Goal: Task Accomplishment & Management: Manage account settings

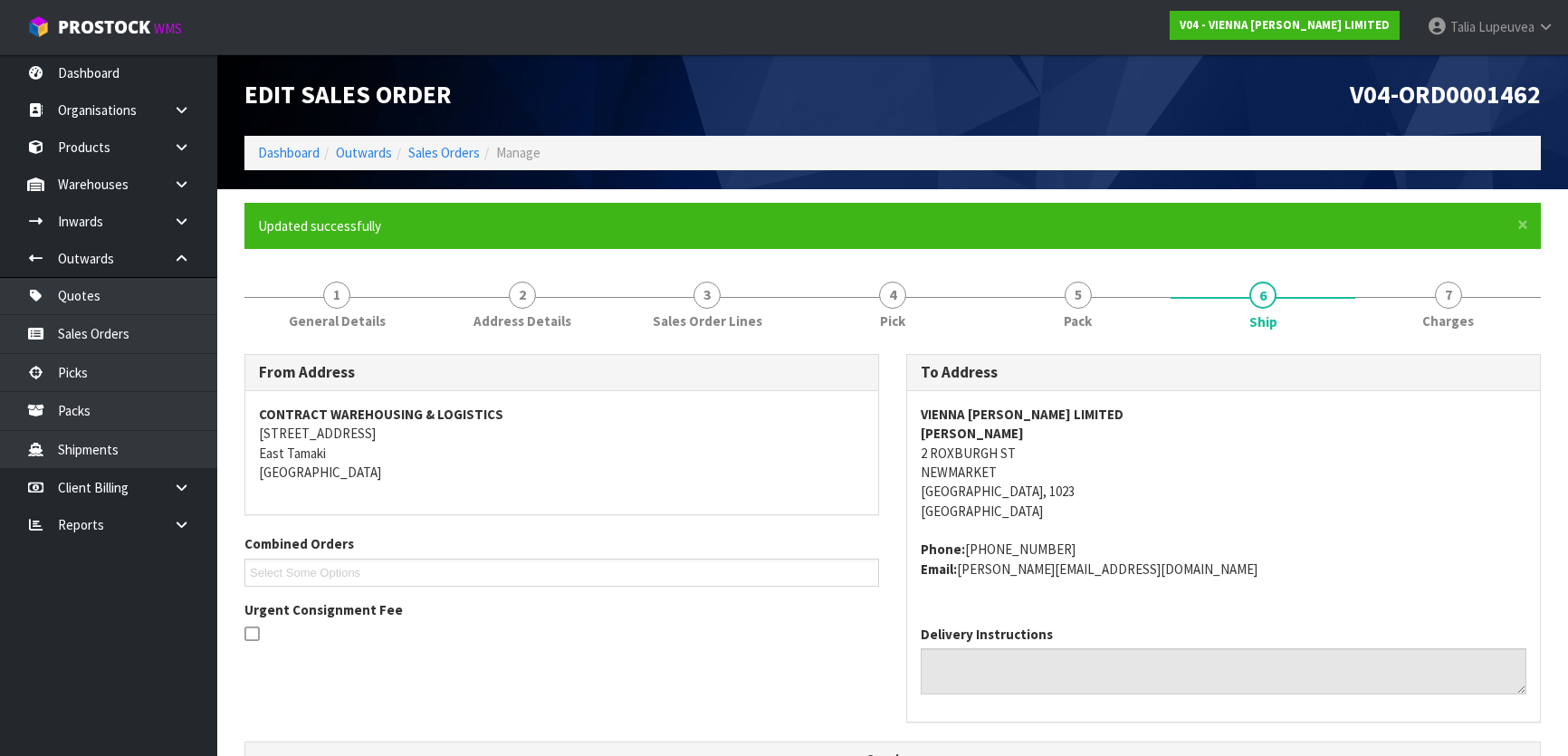
scroll to position [482, 0]
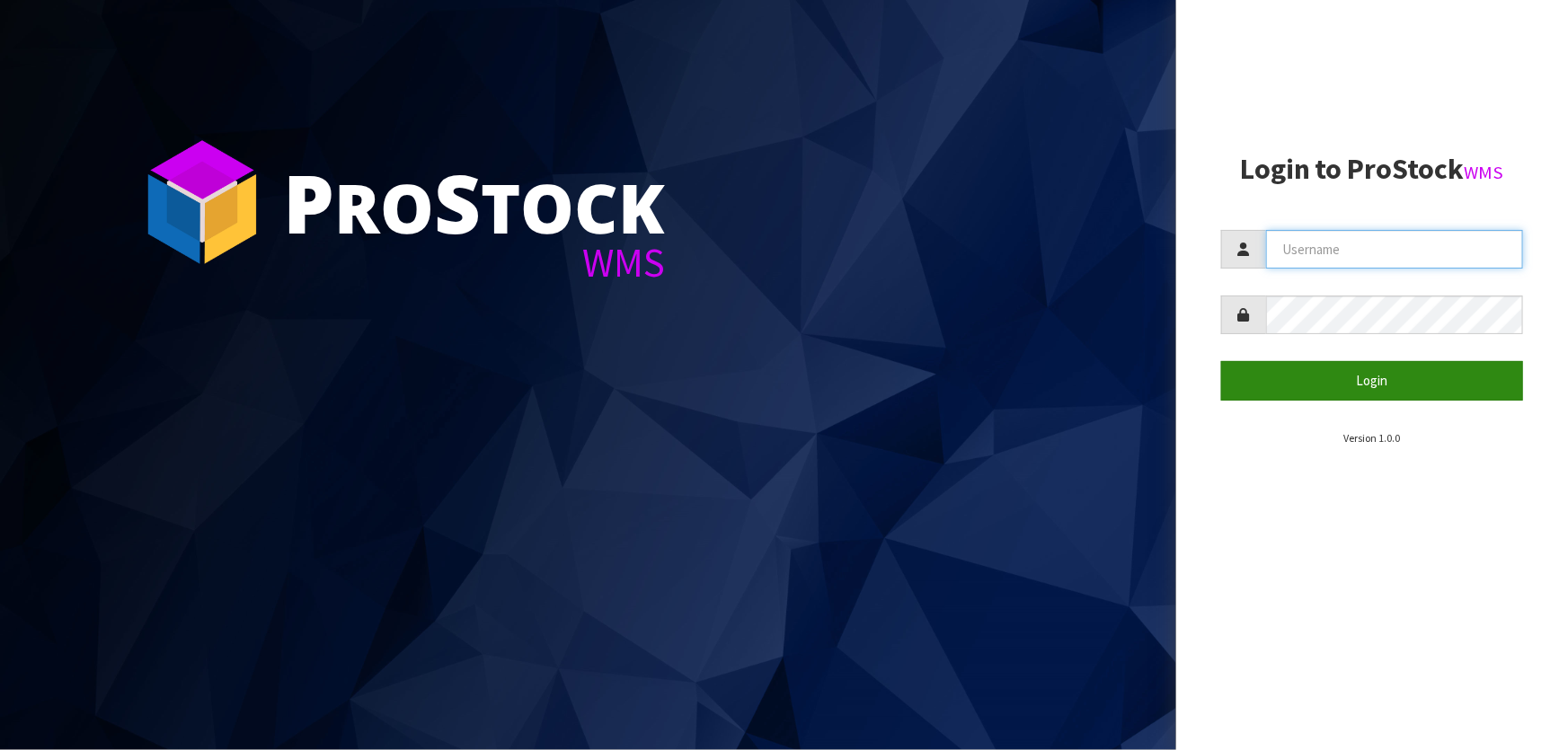
type input "Talia"
click at [1416, 377] on button "Login" at bounding box center [1372, 381] width 302 height 39
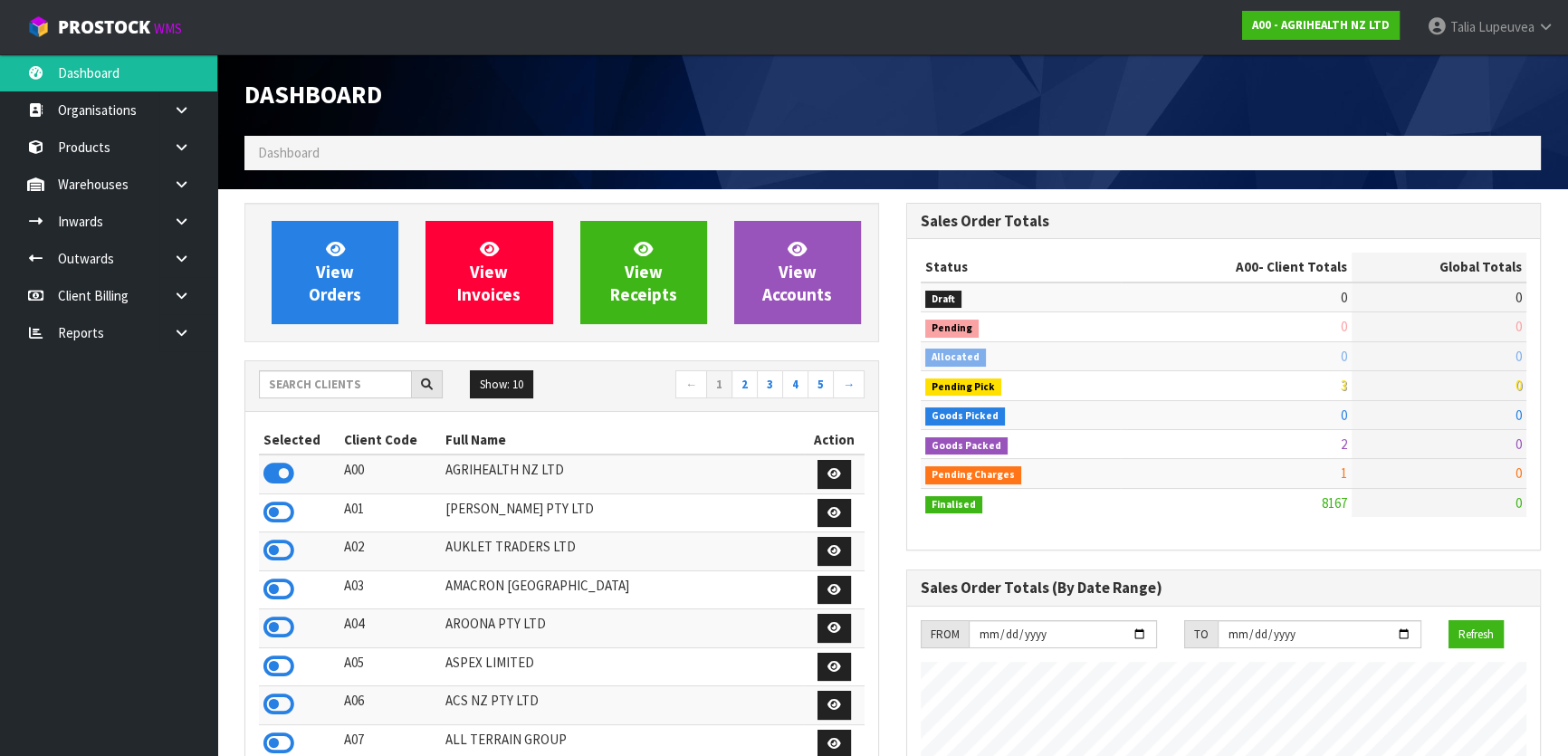
scroll to position [1370, 660]
click at [308, 386] on input "text" at bounding box center [336, 384] width 153 height 28
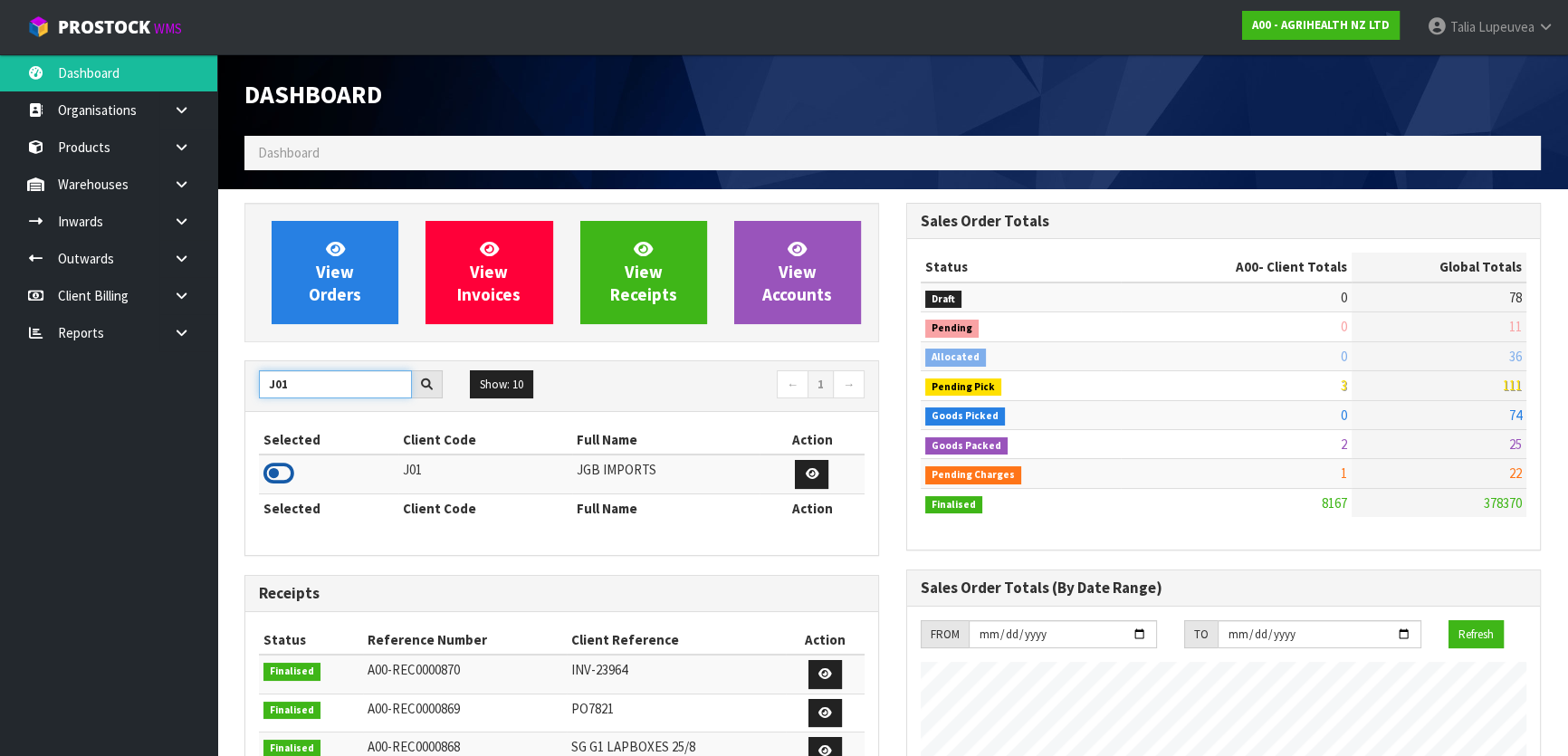
type input "J01"
click at [280, 467] on icon at bounding box center [278, 474] width 30 height 27
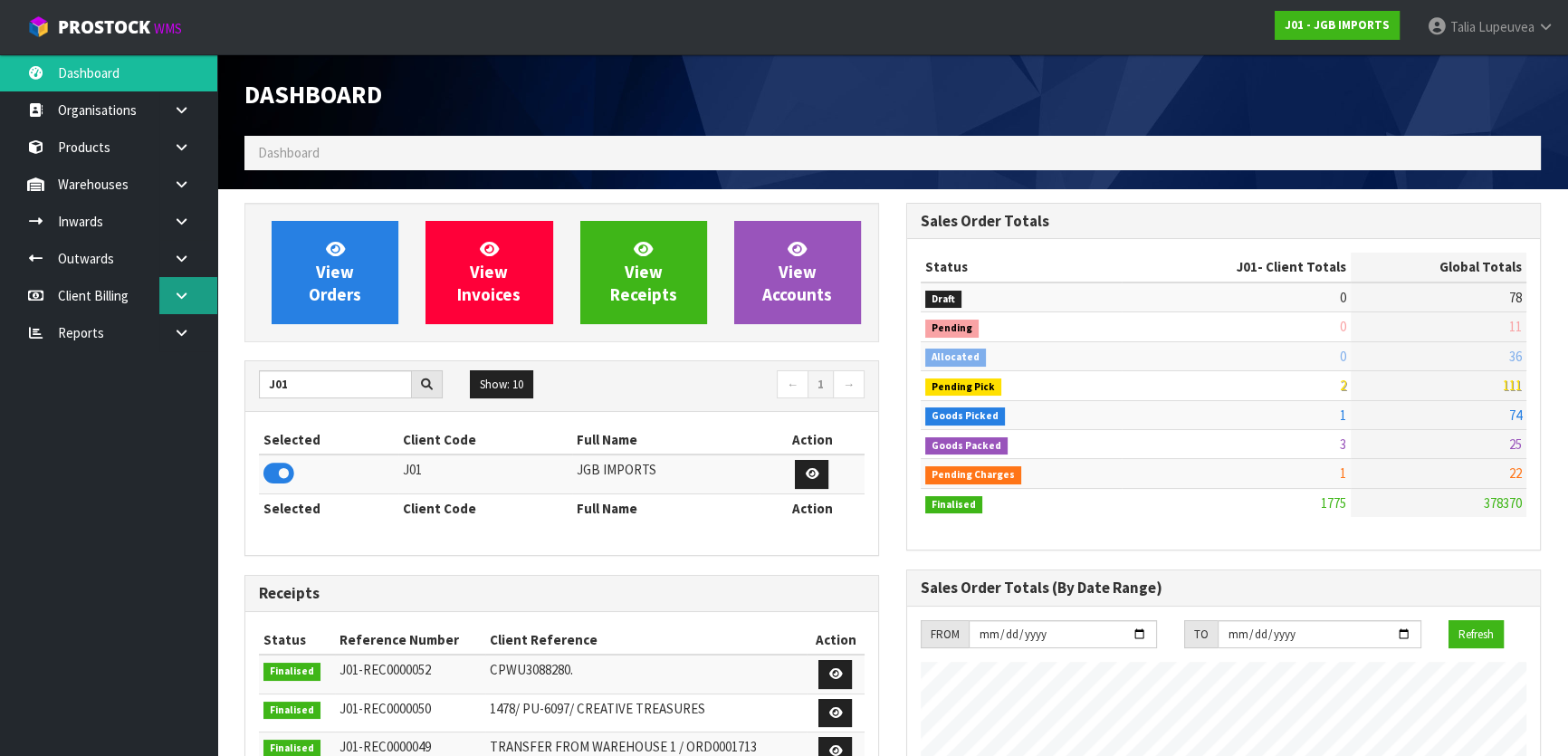
click at [198, 277] on link at bounding box center [187, 296] width 58 height 37
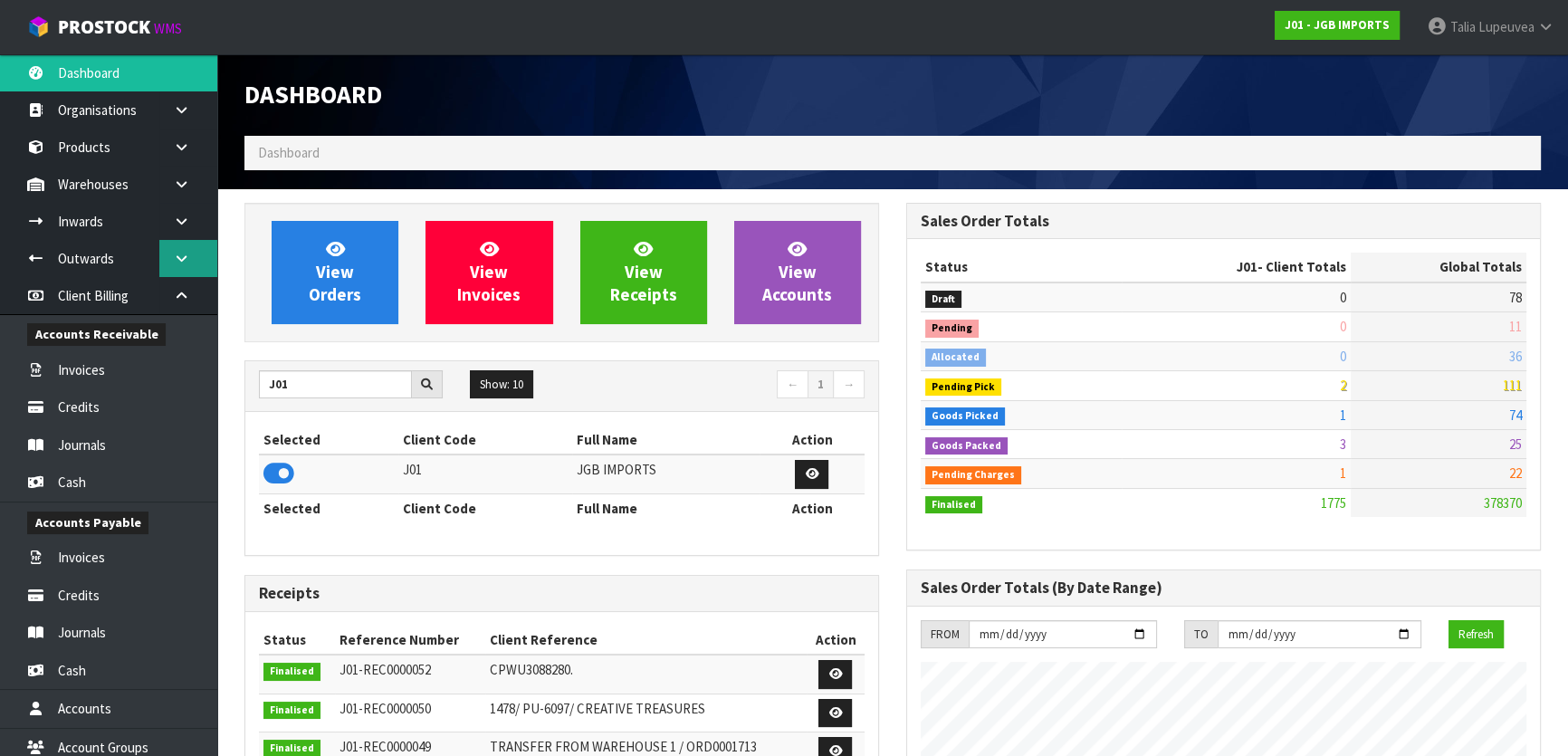
click at [189, 261] on icon at bounding box center [182, 258] width 18 height 14
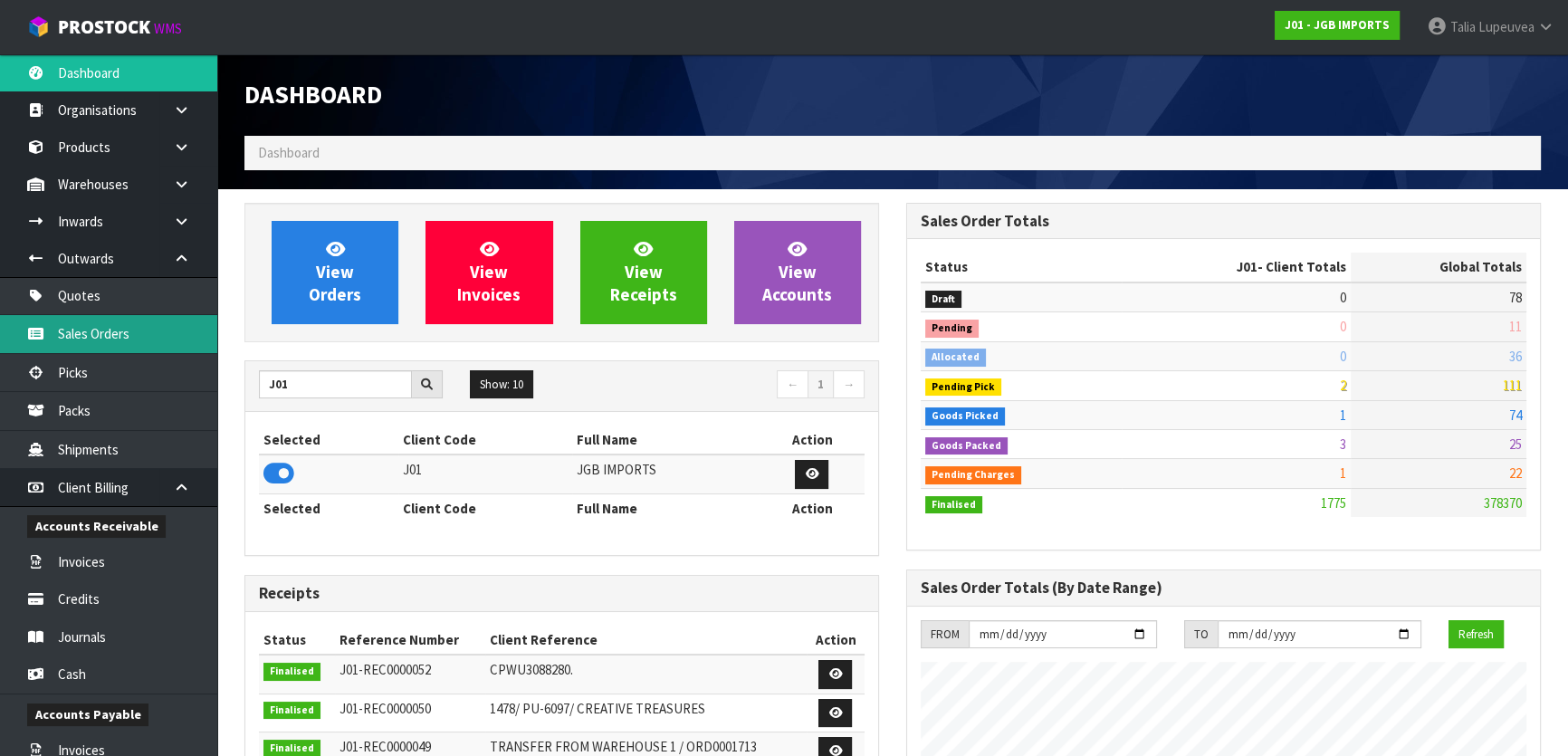
click at [167, 324] on link "Sales Orders" at bounding box center [108, 334] width 217 height 37
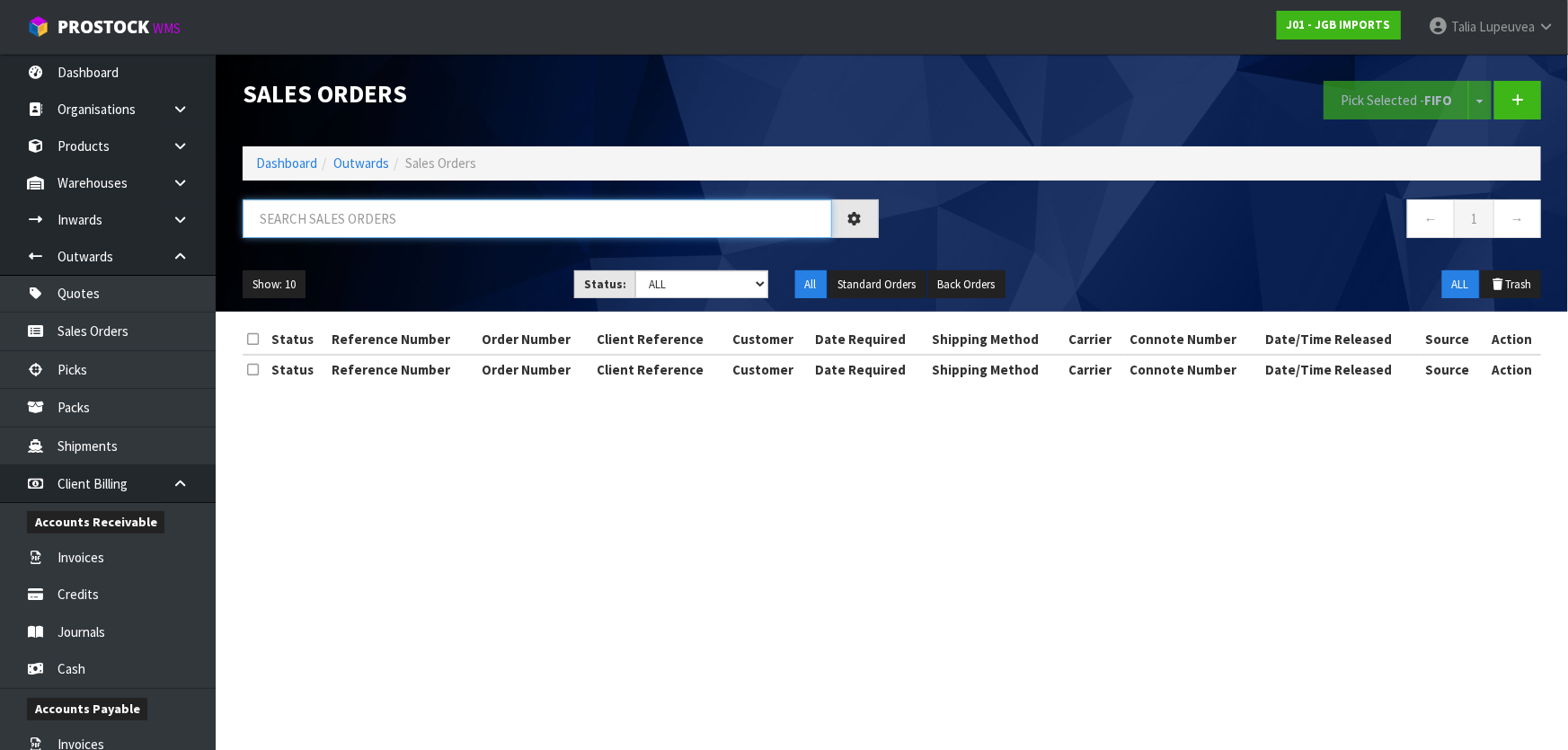
click at [369, 223] on input "text" at bounding box center [537, 219] width 589 height 39
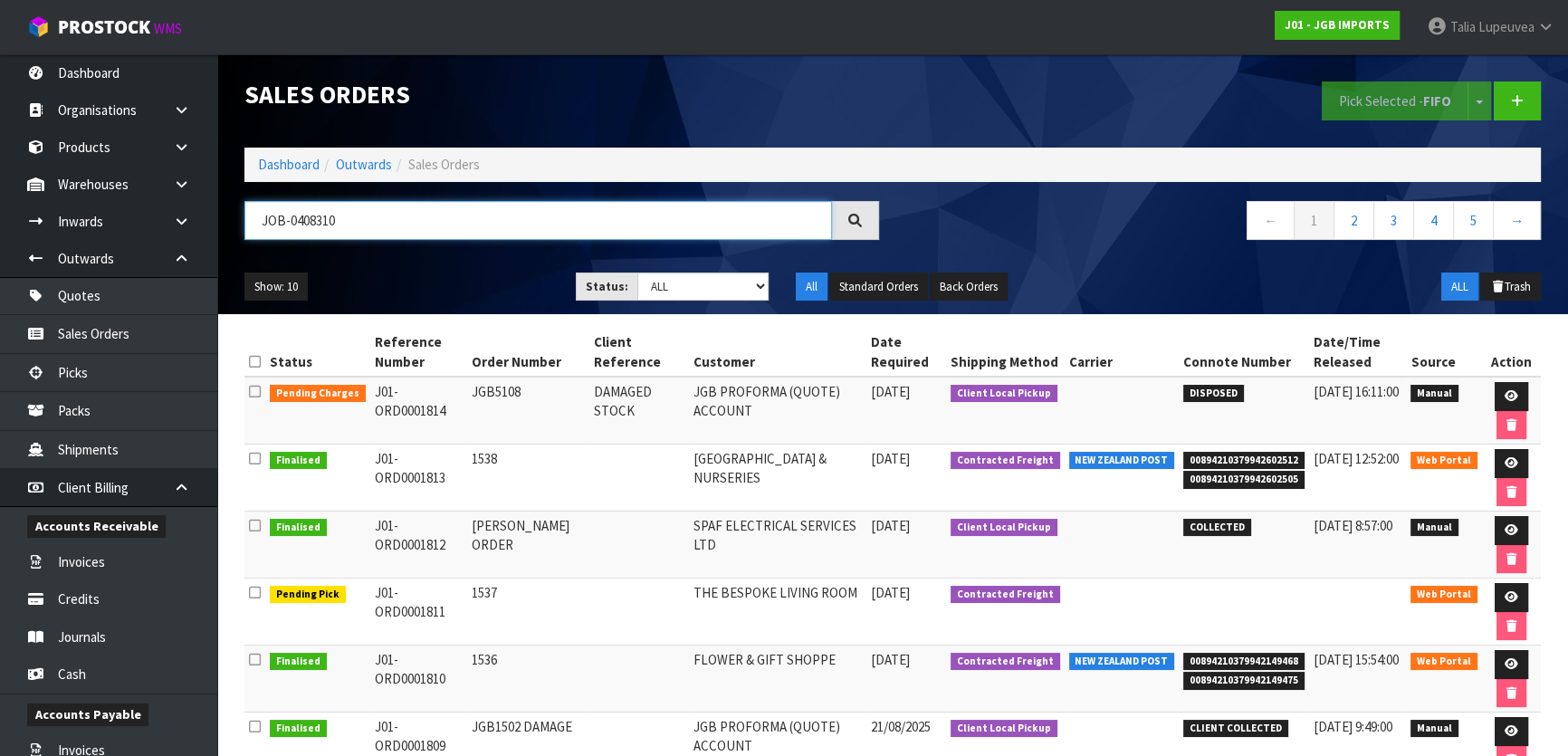
type input "JOB-0408310"
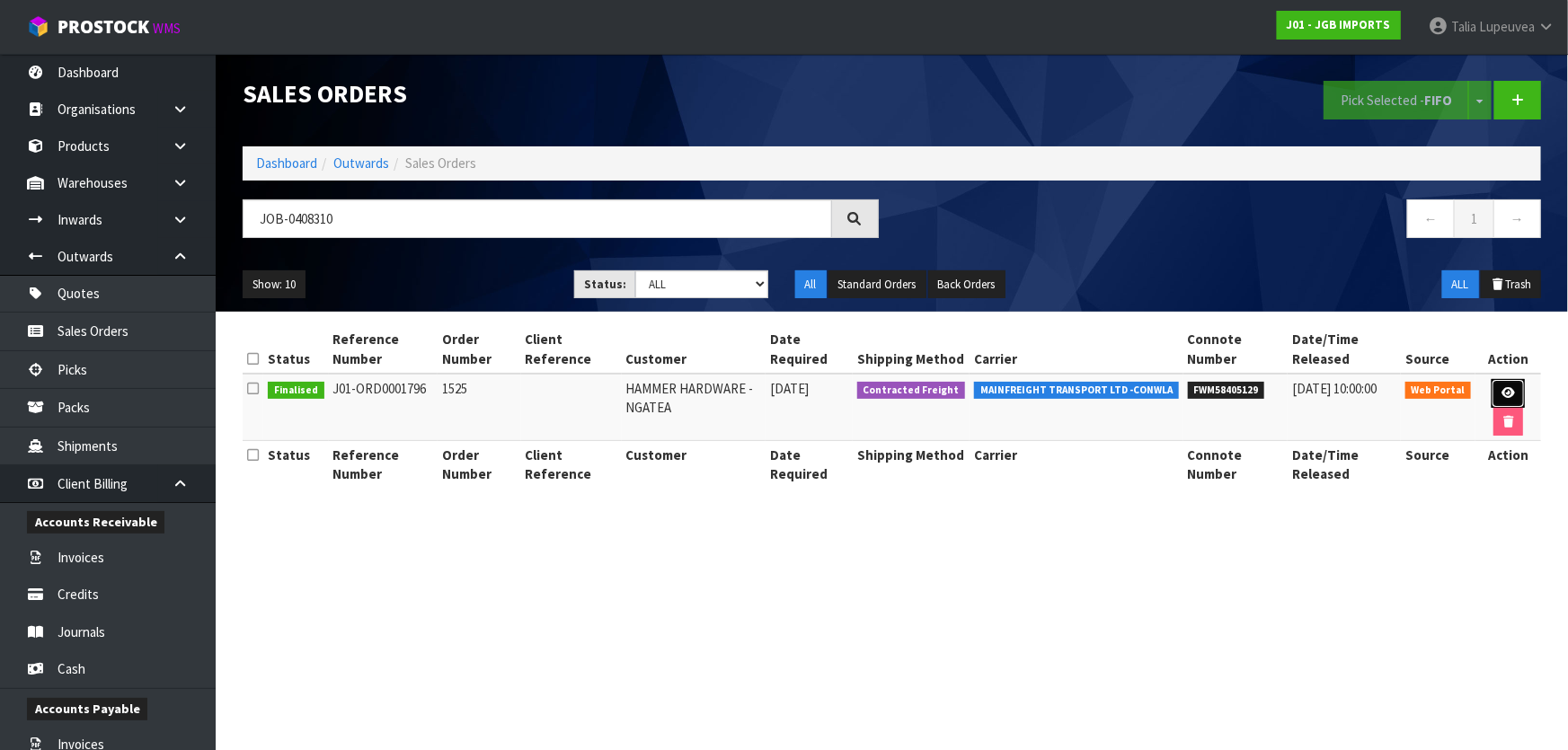
click at [1498, 393] on link at bounding box center [1508, 394] width 33 height 29
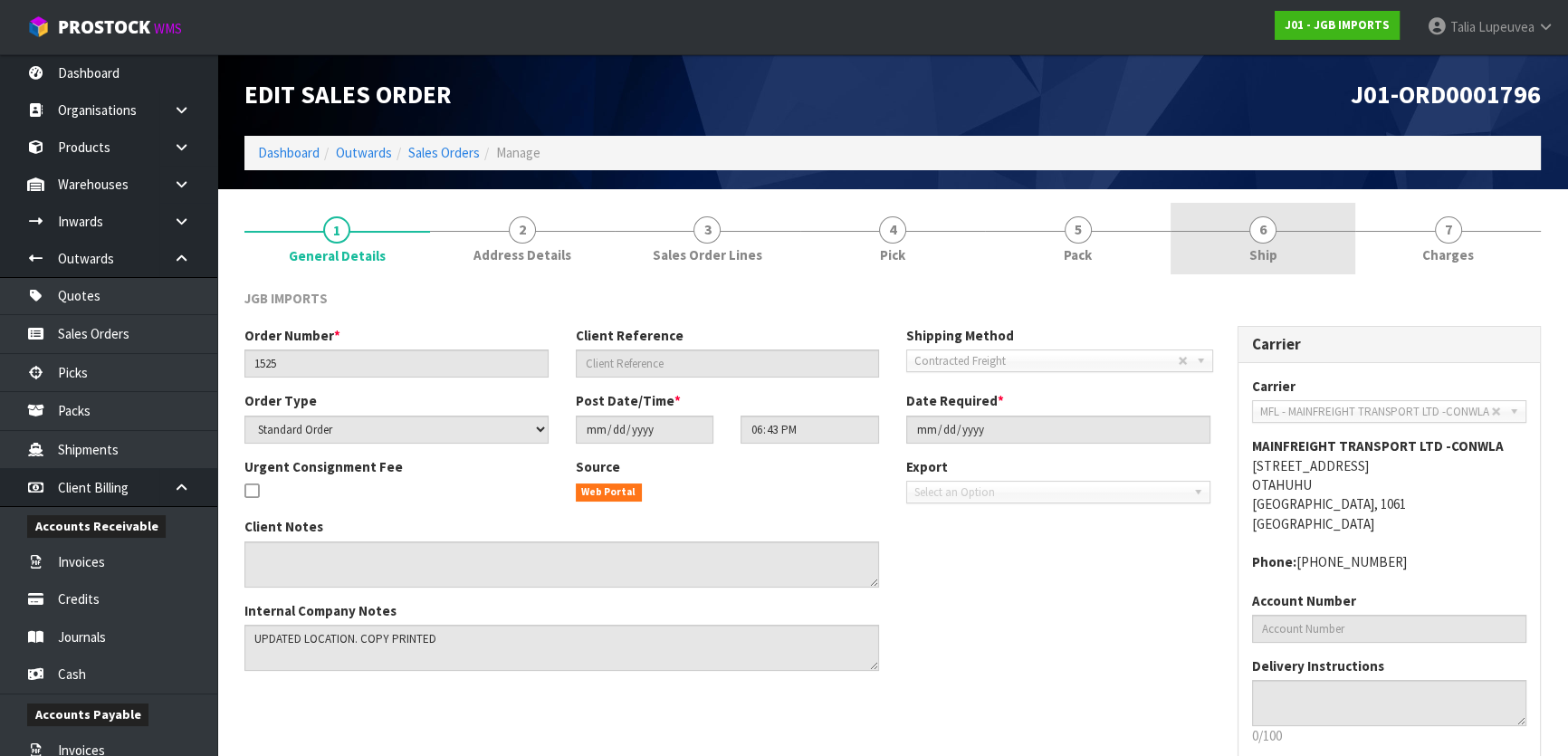
click at [1277, 243] on link "6 Ship" at bounding box center [1263, 239] width 185 height 72
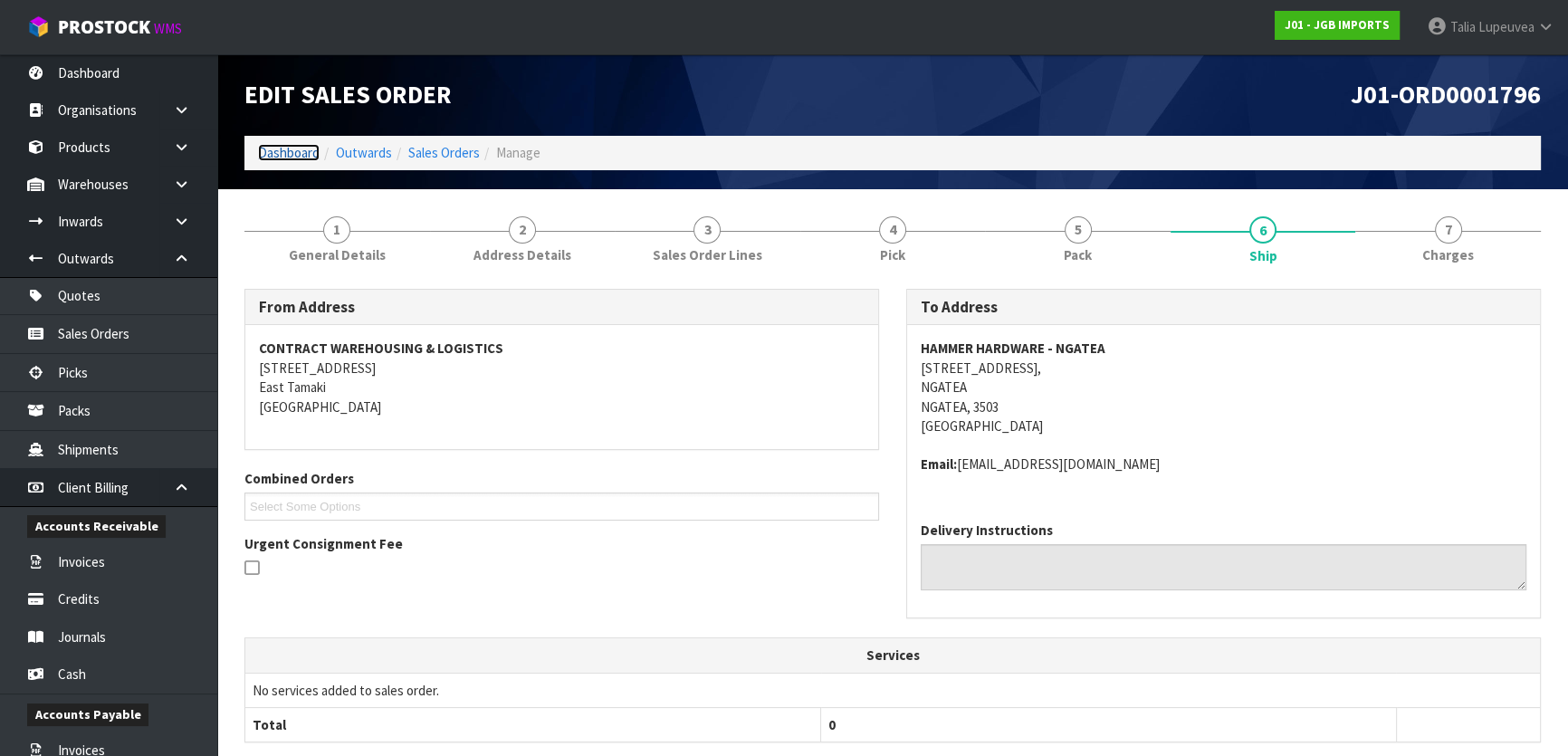
click at [287, 148] on link "Dashboard" at bounding box center [288, 153] width 62 height 18
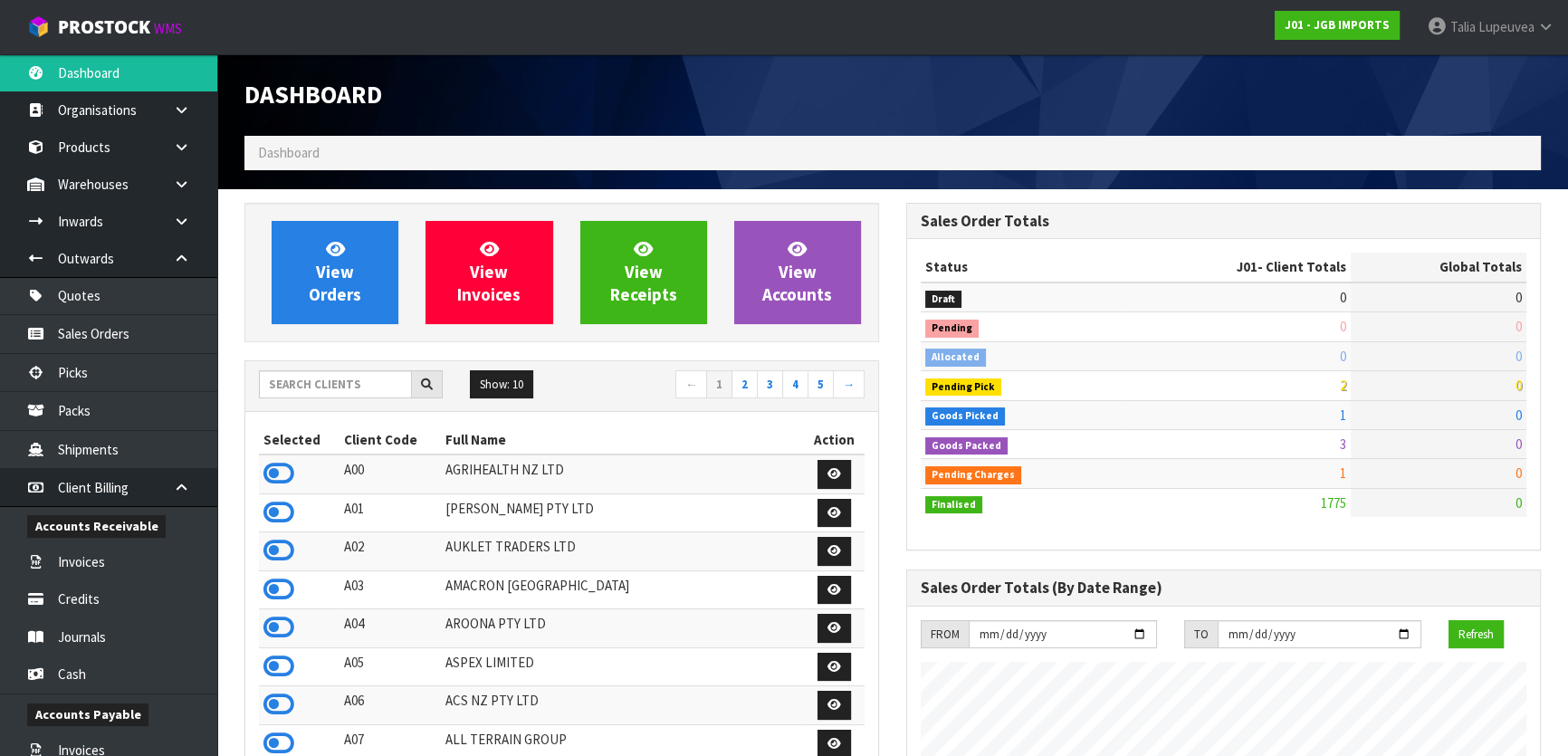
scroll to position [1370, 660]
click at [356, 379] on input "text" at bounding box center [336, 384] width 153 height 28
click at [357, 376] on input "text" at bounding box center [336, 384] width 153 height 28
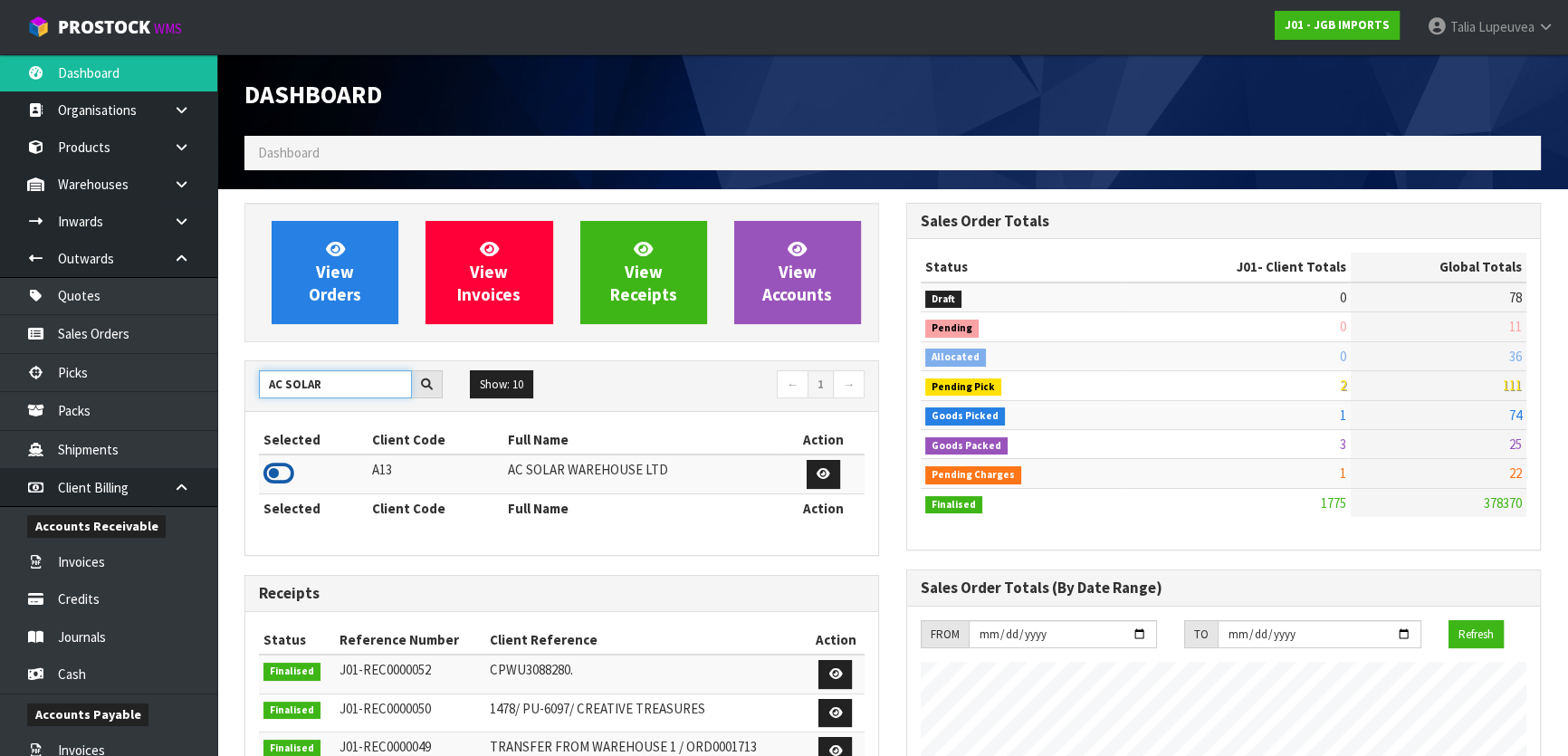
type input "AC SOLAR"
click at [269, 471] on icon at bounding box center [278, 474] width 30 height 27
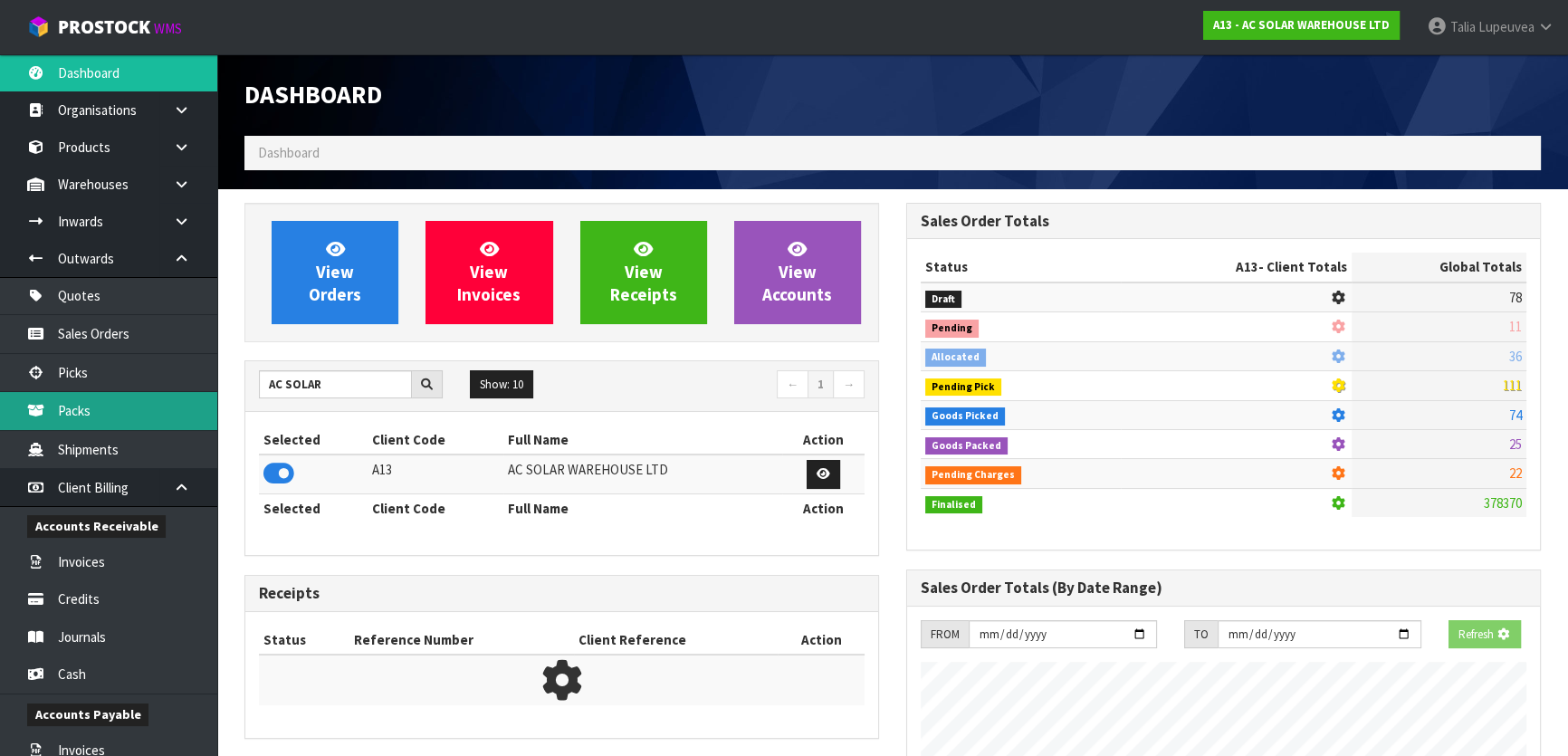
scroll to position [1128, 660]
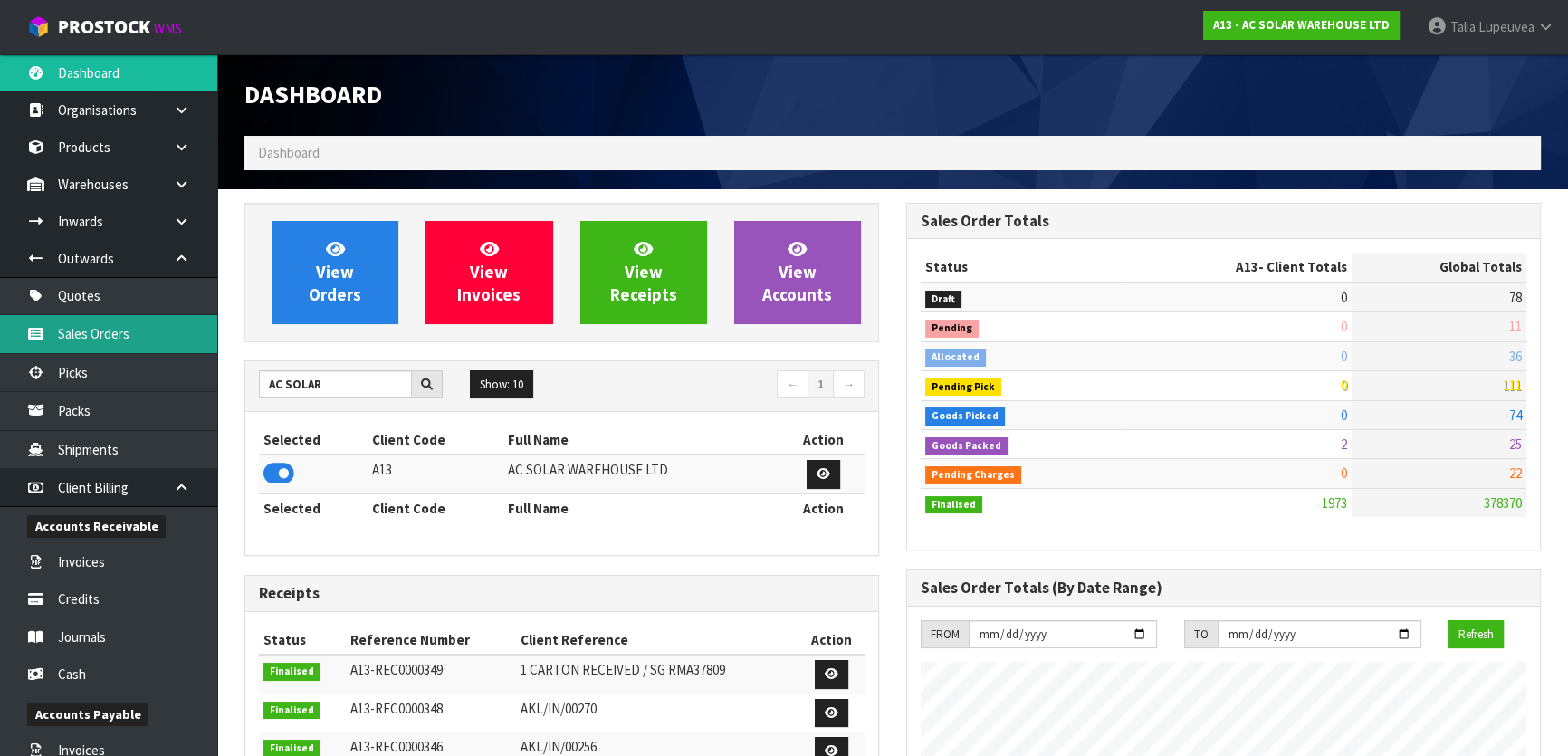
drag, startPoint x: 156, startPoint y: 347, endPoint x: 91, endPoint y: 345, distance: 65.0
click at [154, 345] on link "Sales Orders" at bounding box center [108, 334] width 217 height 37
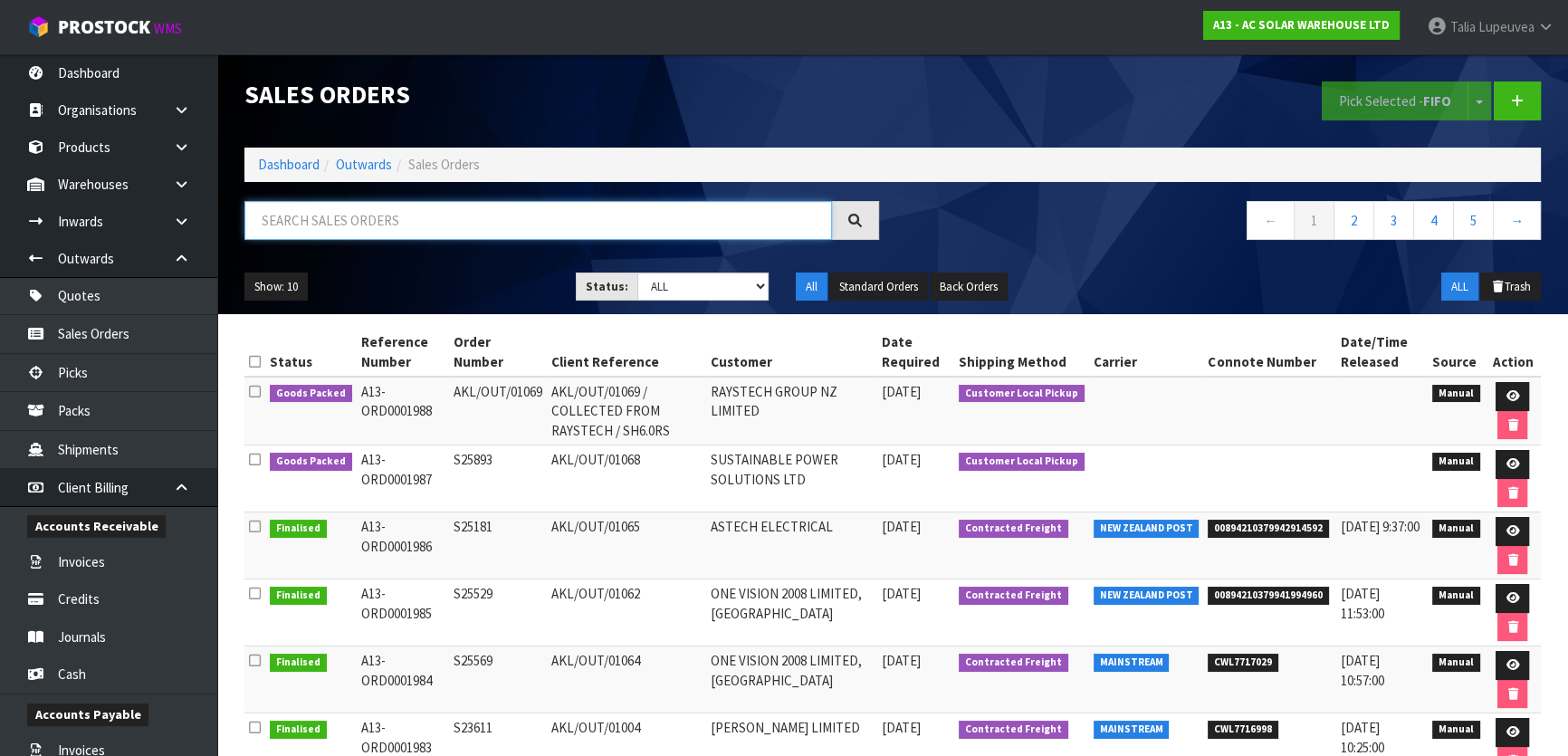
drag, startPoint x: 361, startPoint y: 229, endPoint x: 371, endPoint y: 226, distance: 10.4
click at [361, 228] on input "text" at bounding box center [538, 221] width 588 height 39
type input "JOB-0409515"
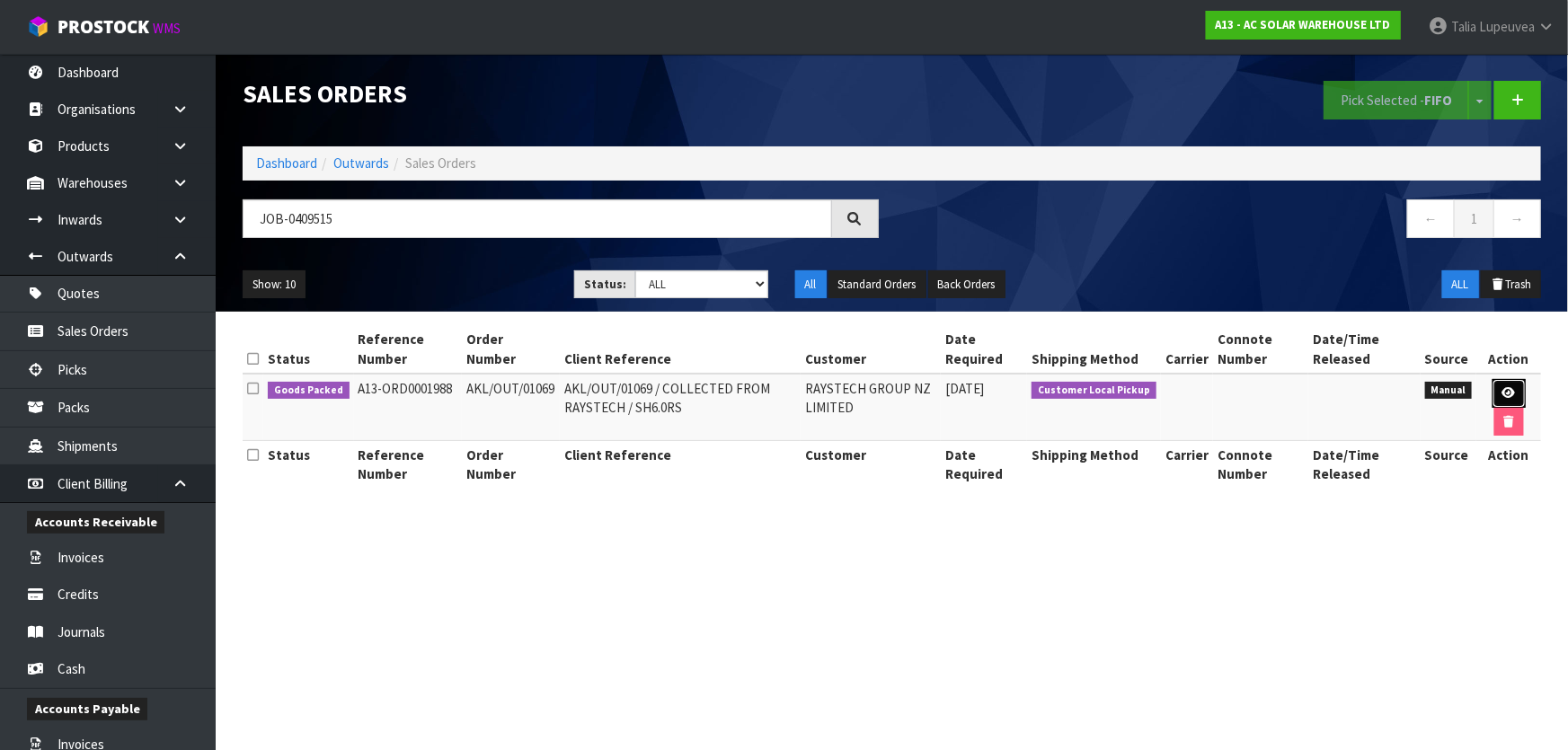
click at [1510, 383] on link at bounding box center [1509, 394] width 33 height 29
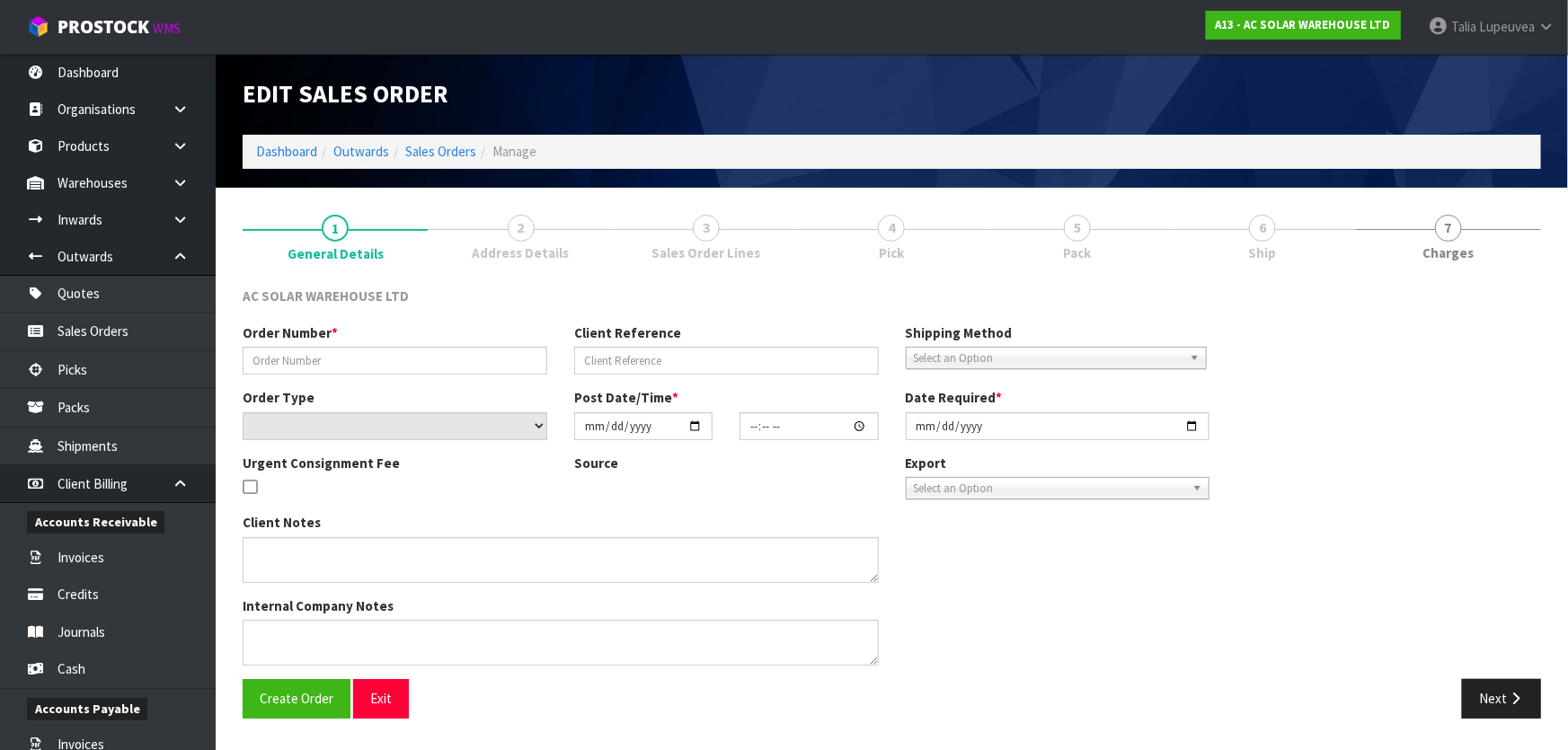
type input "AKL/OUT/01069"
type input "AKL/OUT/01069 / COLLECTED FROM RAYSTECH / SH6.0RS"
select select "number:0"
type input "[DATE]"
type input "11:51:00.000"
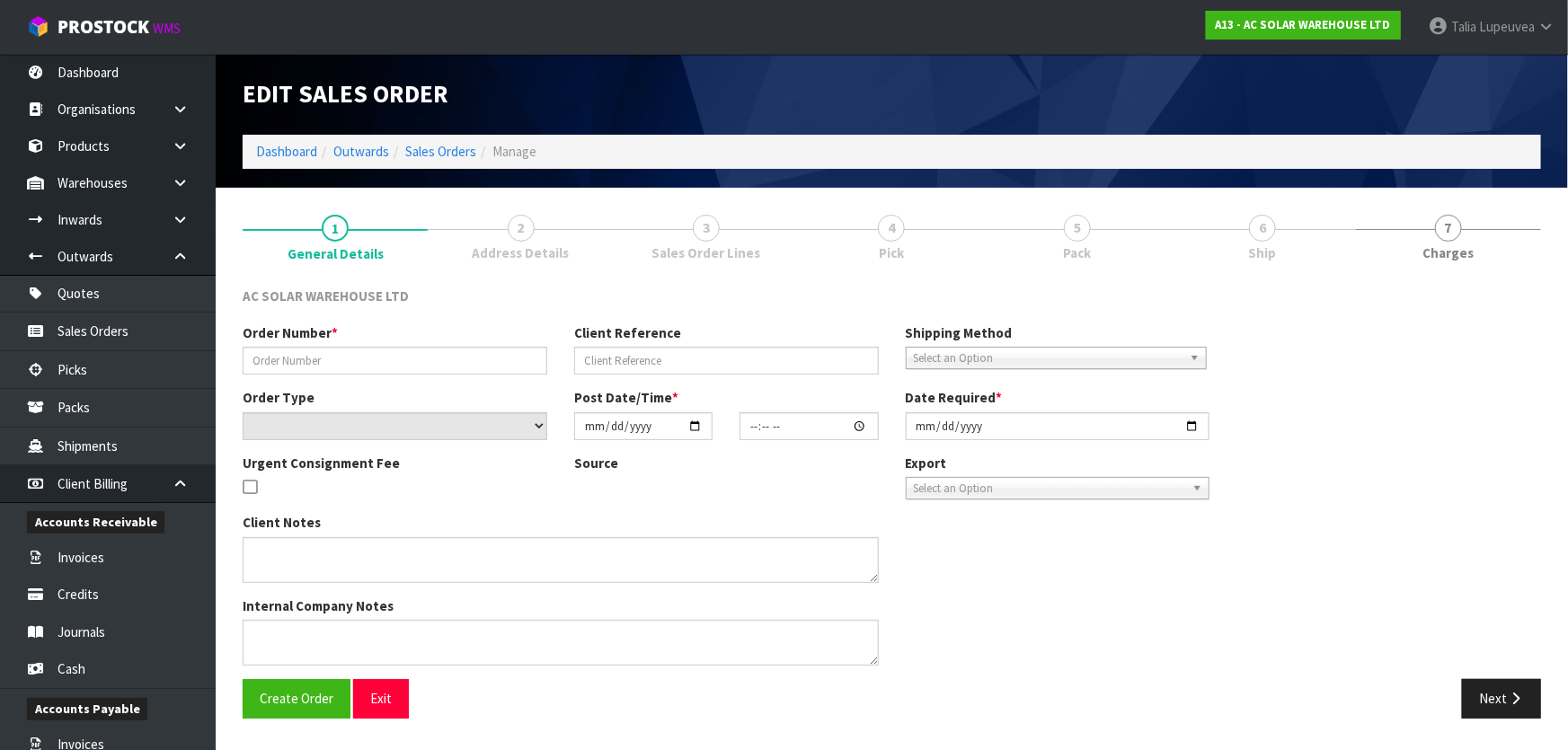
type input "[DATE]"
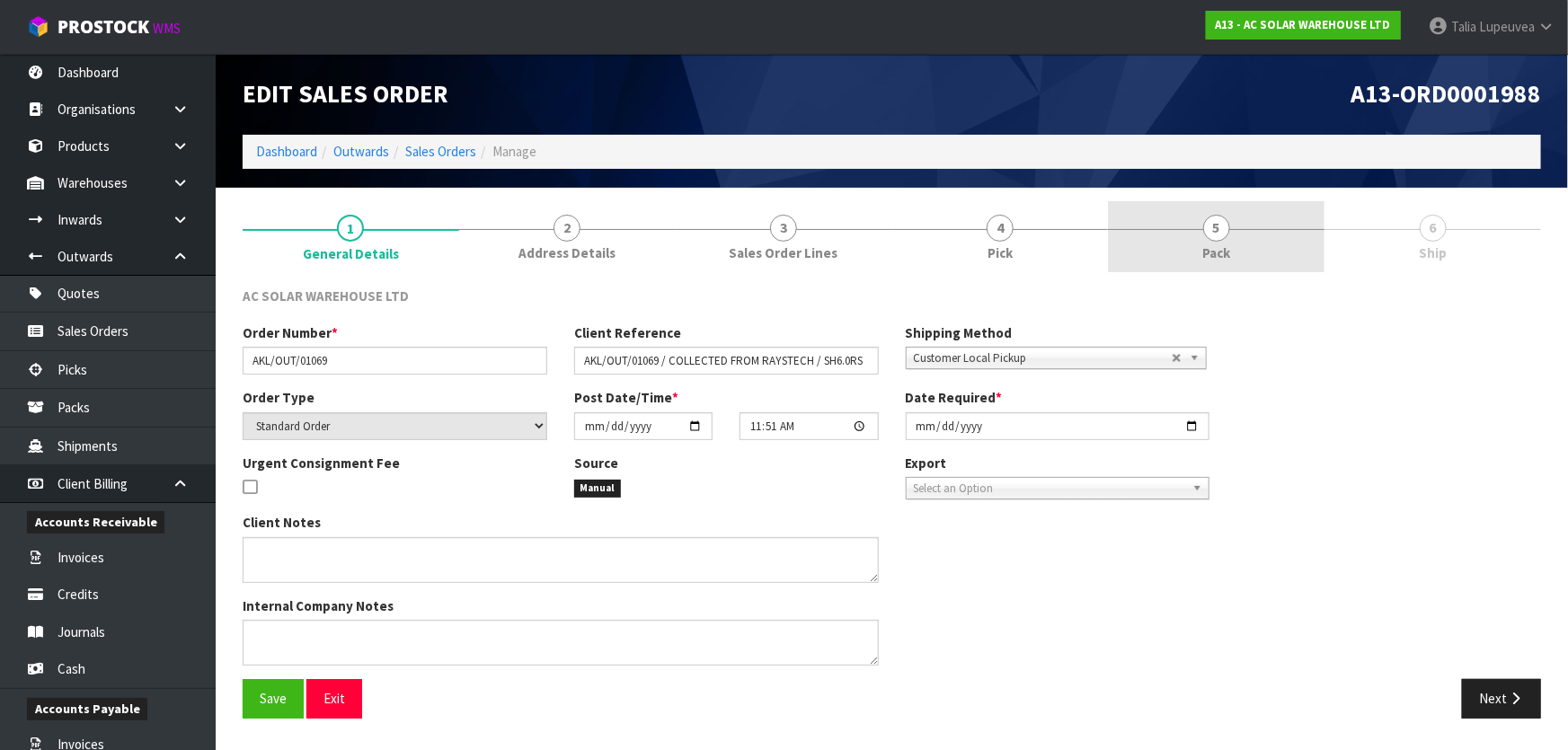
click at [1245, 220] on link "5 Pack" at bounding box center [1216, 237] width 216 height 71
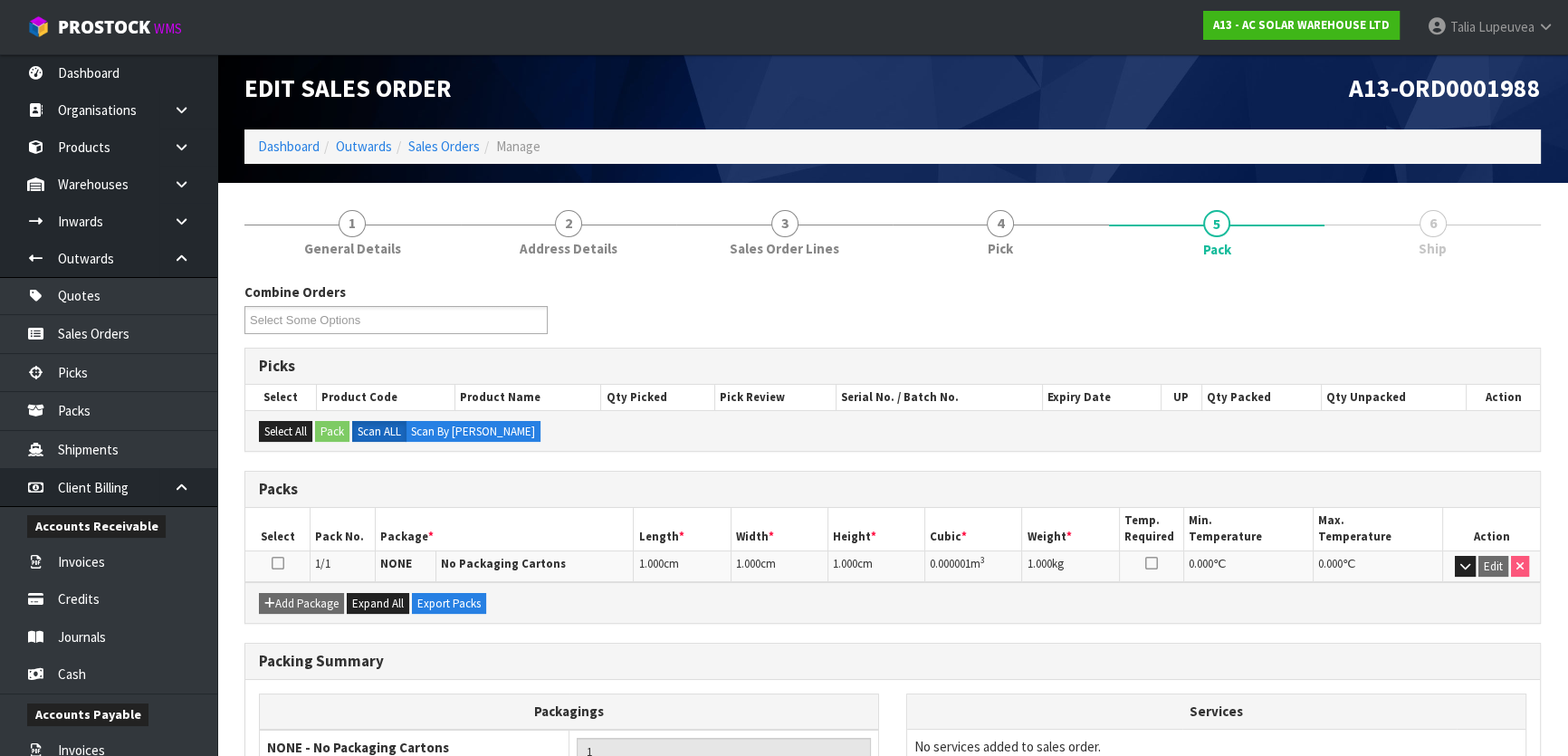
scroll to position [173, 0]
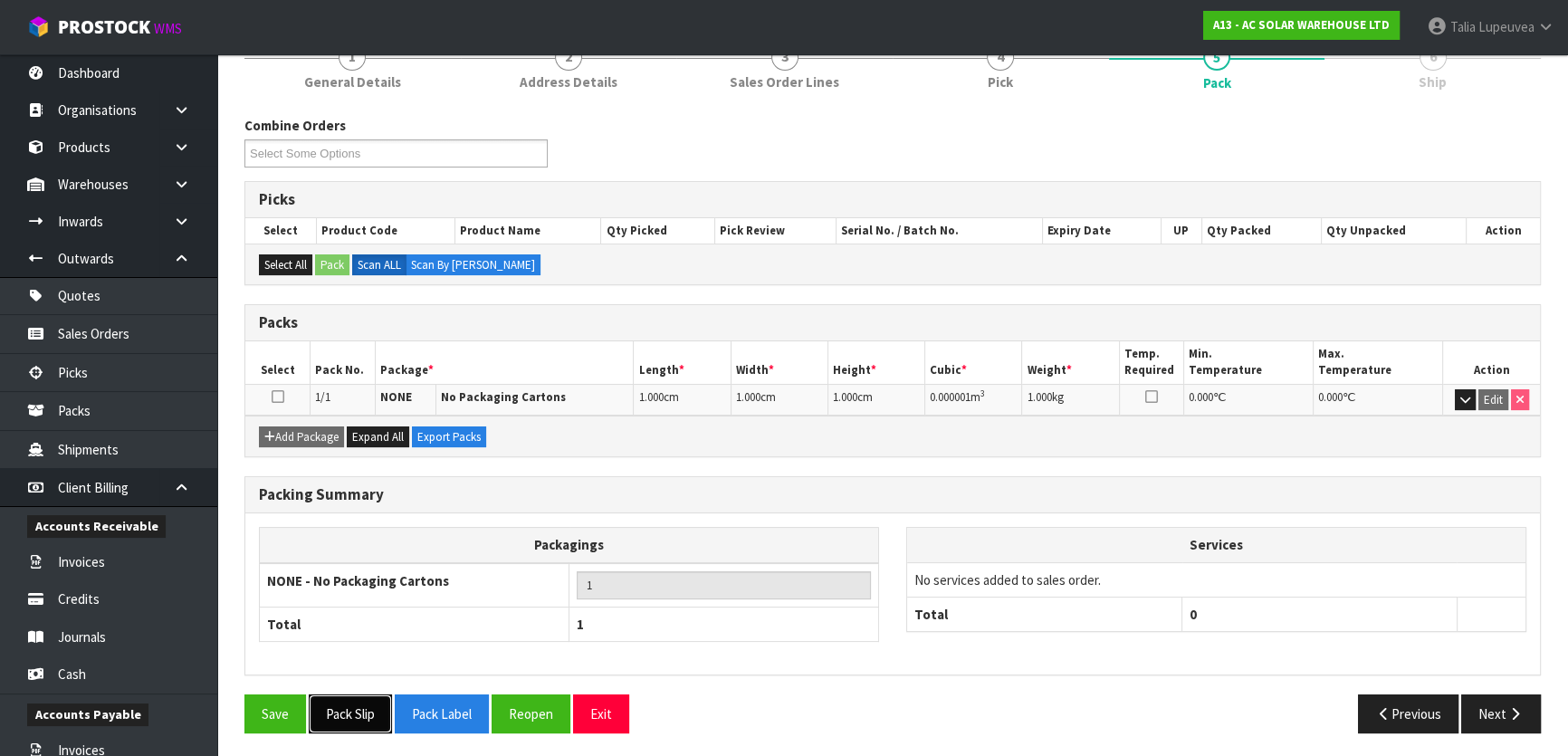
click at [344, 701] on button "Pack Slip" at bounding box center [350, 715] width 83 height 39
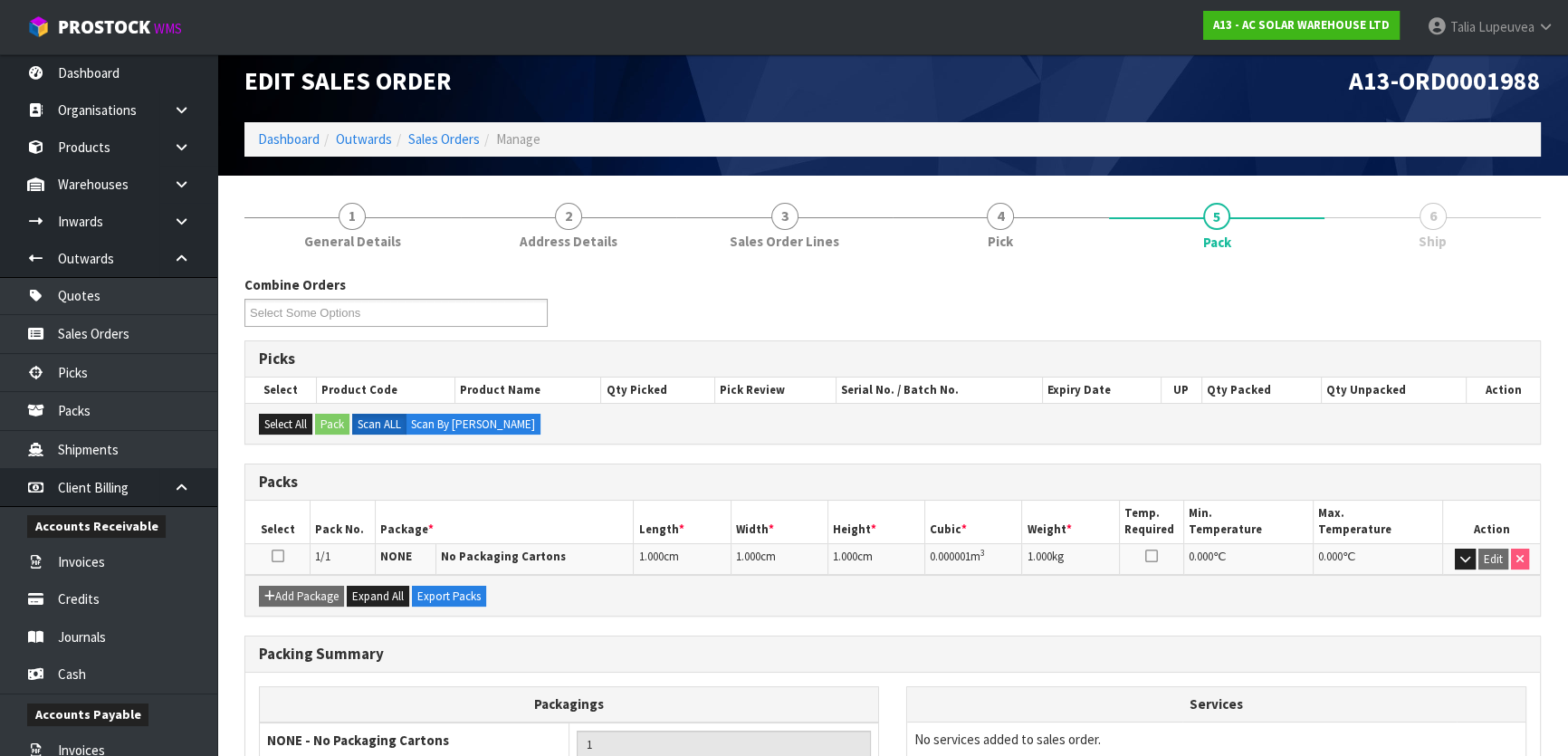
scroll to position [0, 0]
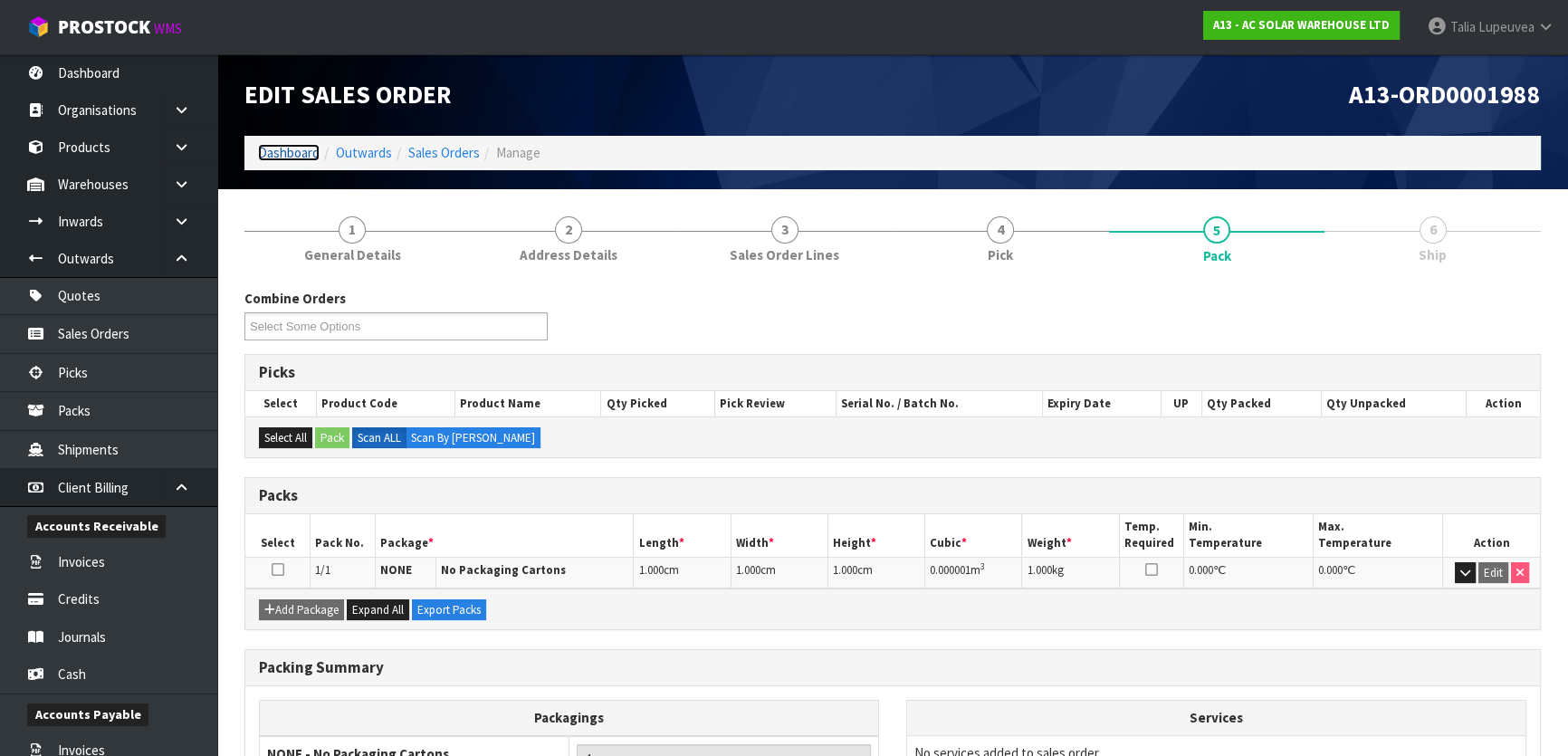
click at [301, 154] on link "Dashboard" at bounding box center [288, 153] width 62 height 18
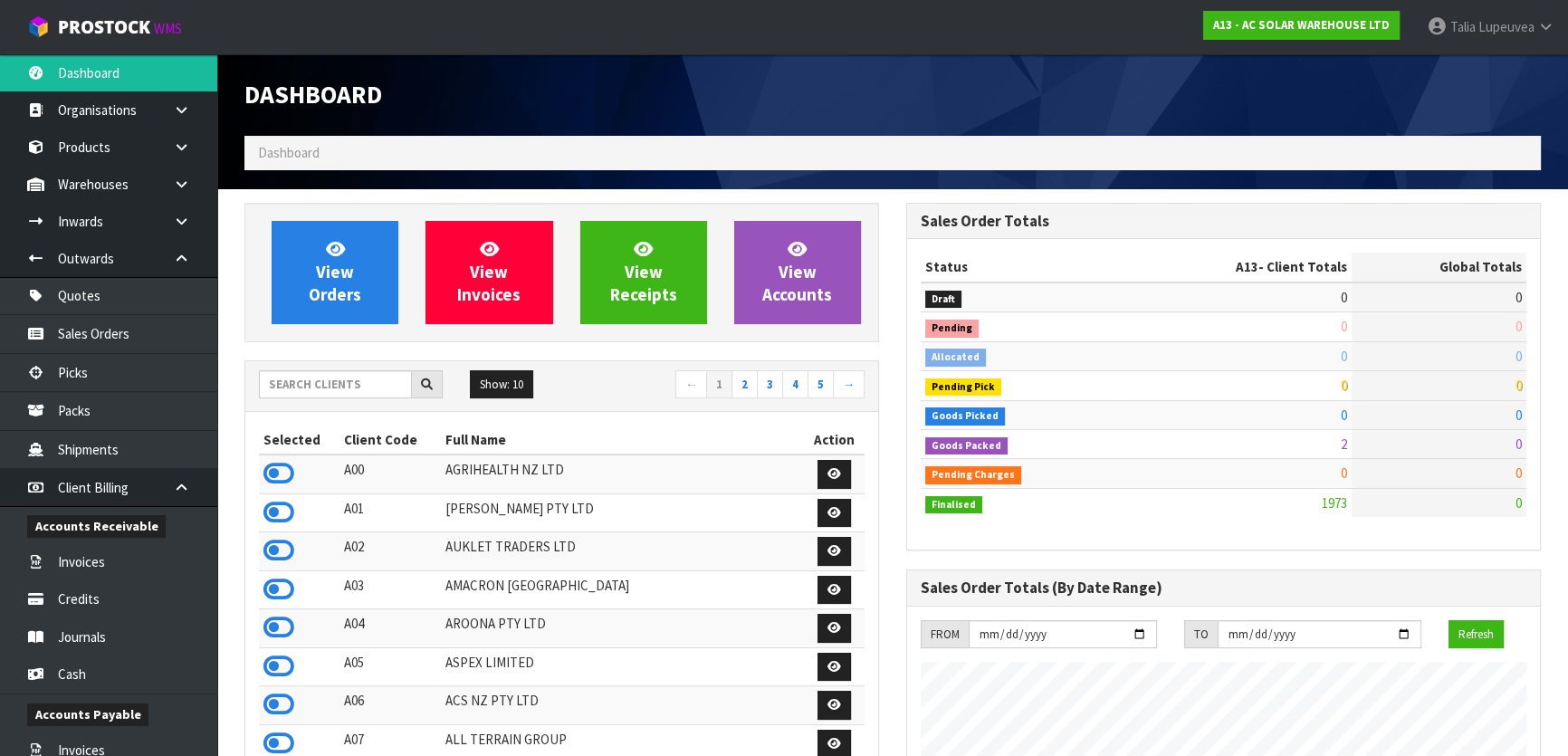
scroll to position [1505, 660]
click at [384, 380] on input "text" at bounding box center [336, 384] width 153 height 28
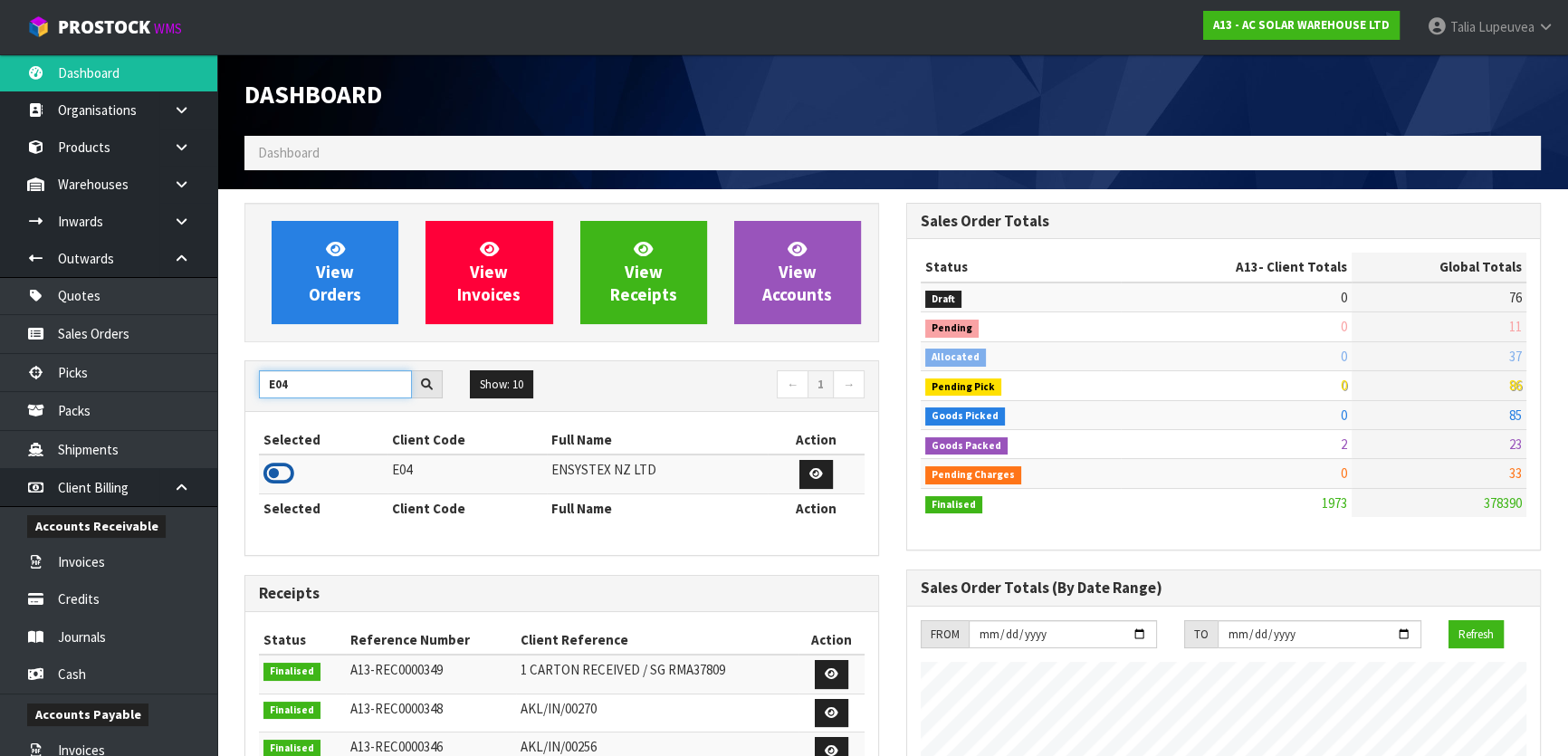
type input "E04"
click at [282, 476] on icon at bounding box center [278, 474] width 30 height 27
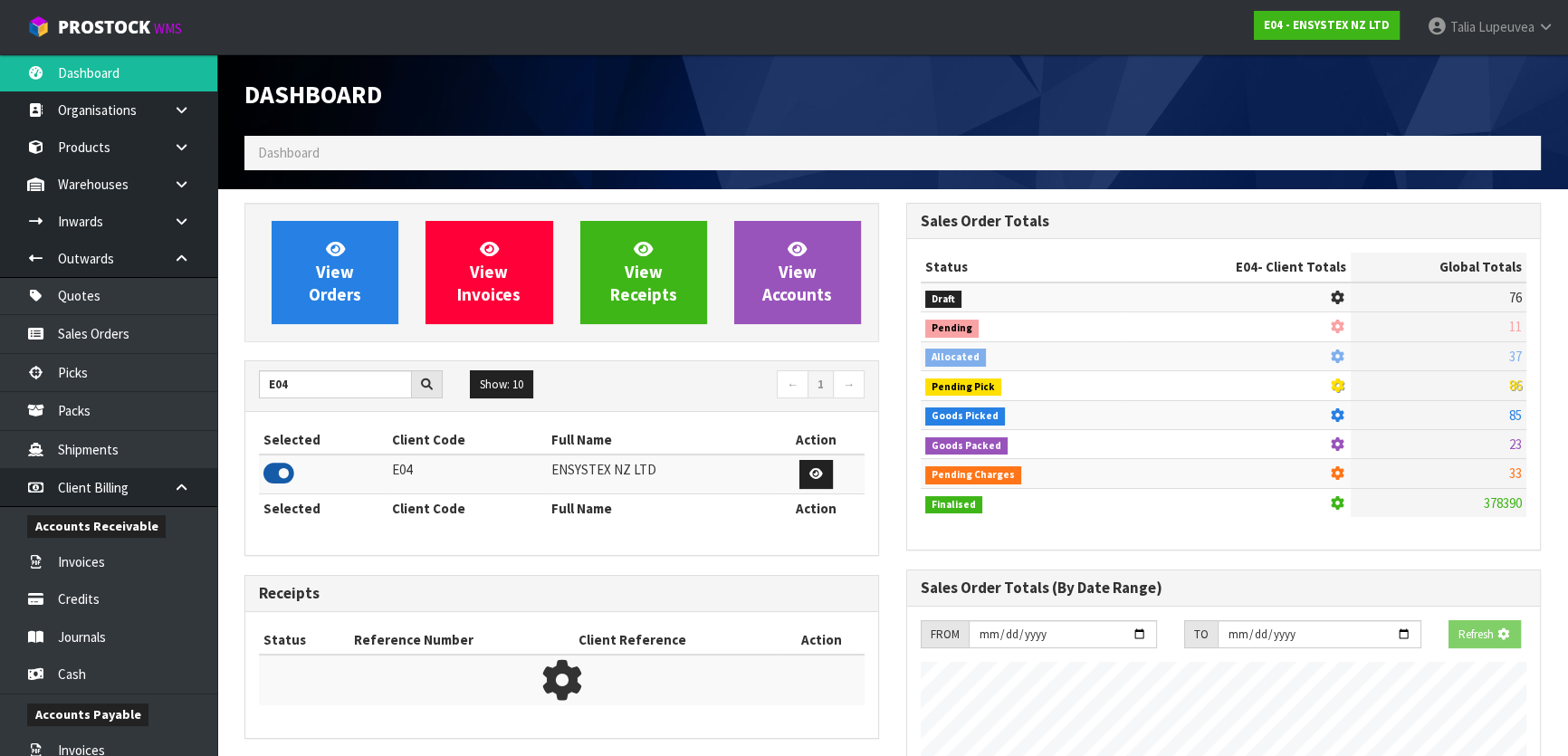
scroll to position [1370, 660]
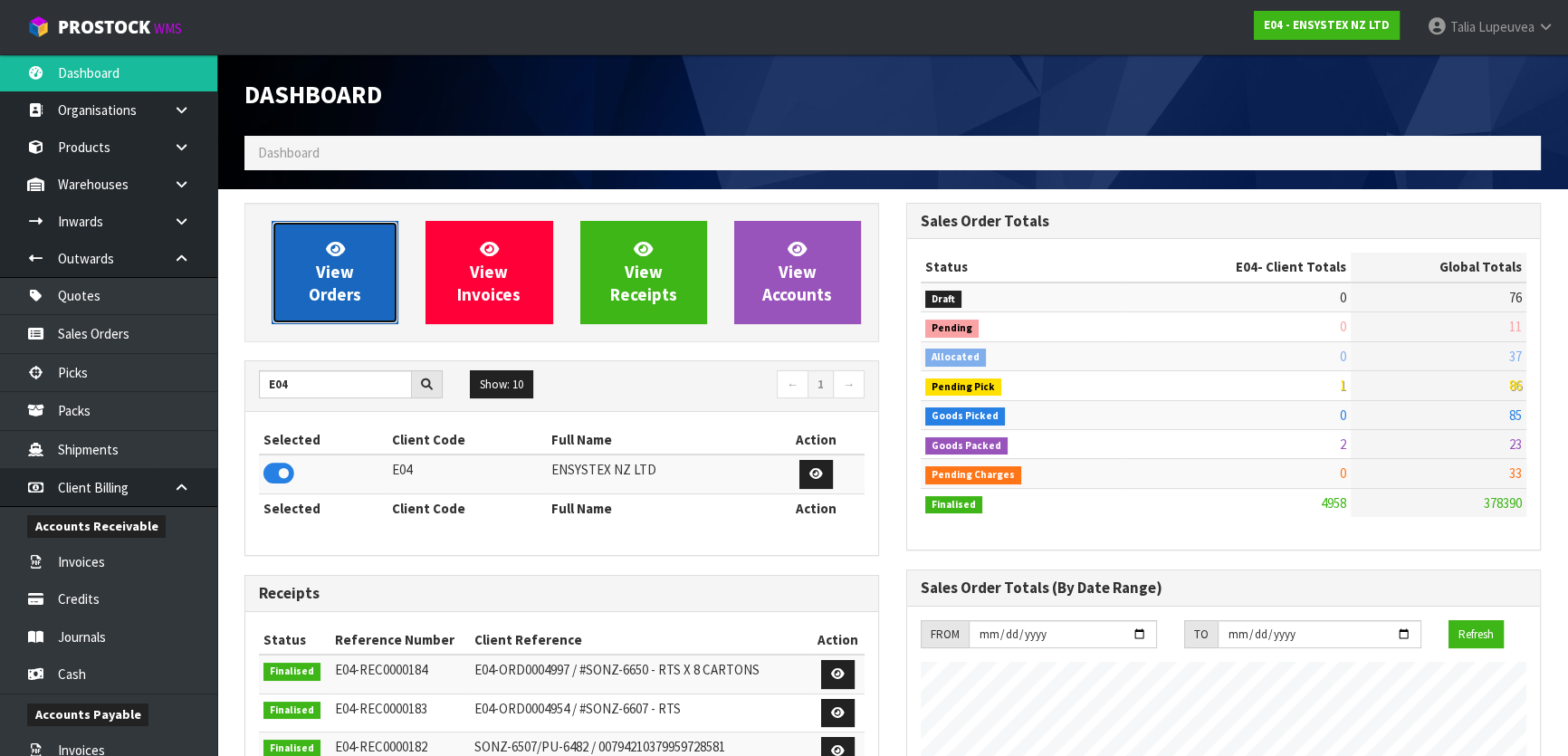
click at [347, 260] on link "View Orders" at bounding box center [335, 272] width 127 height 103
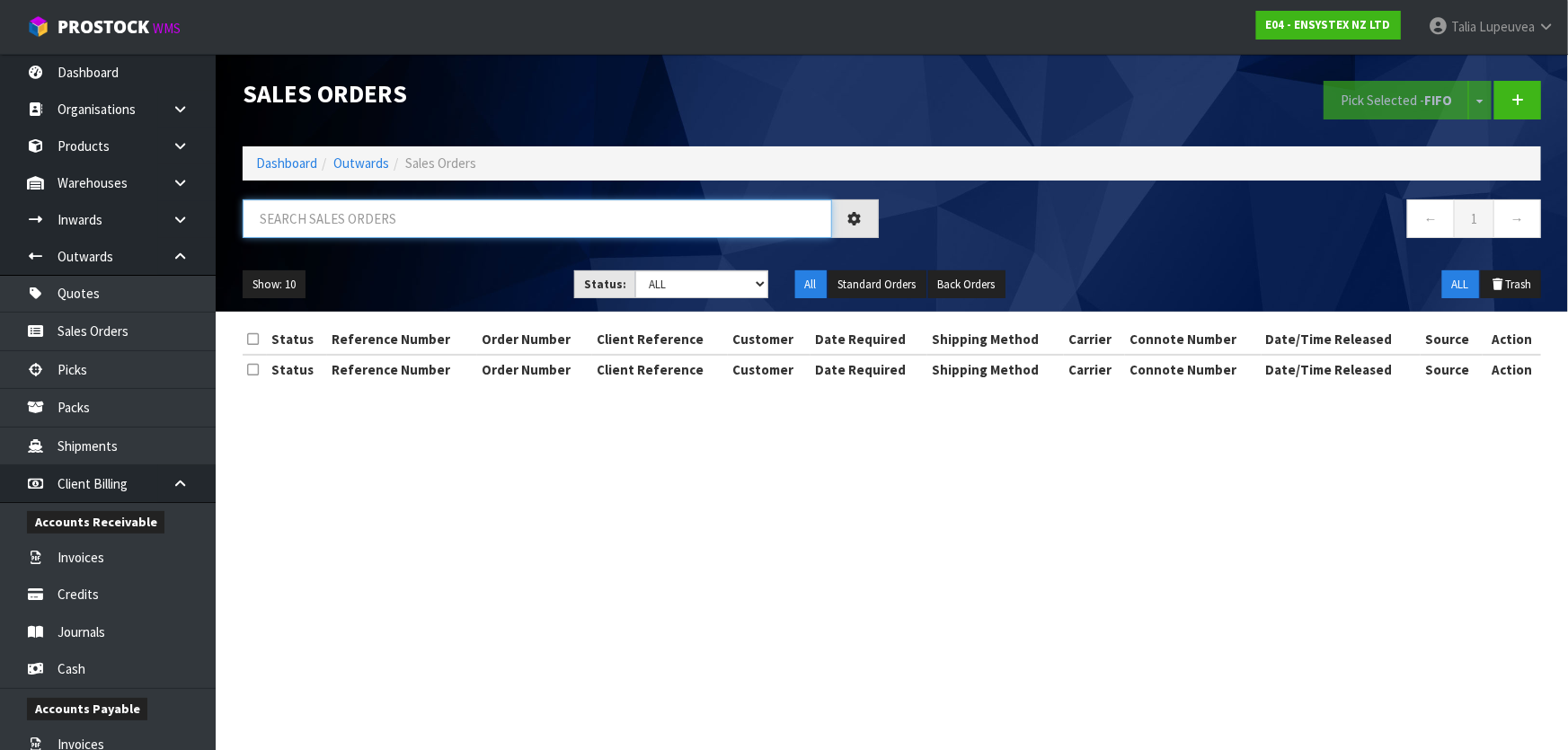
click at [325, 219] on input "text" at bounding box center [537, 219] width 589 height 39
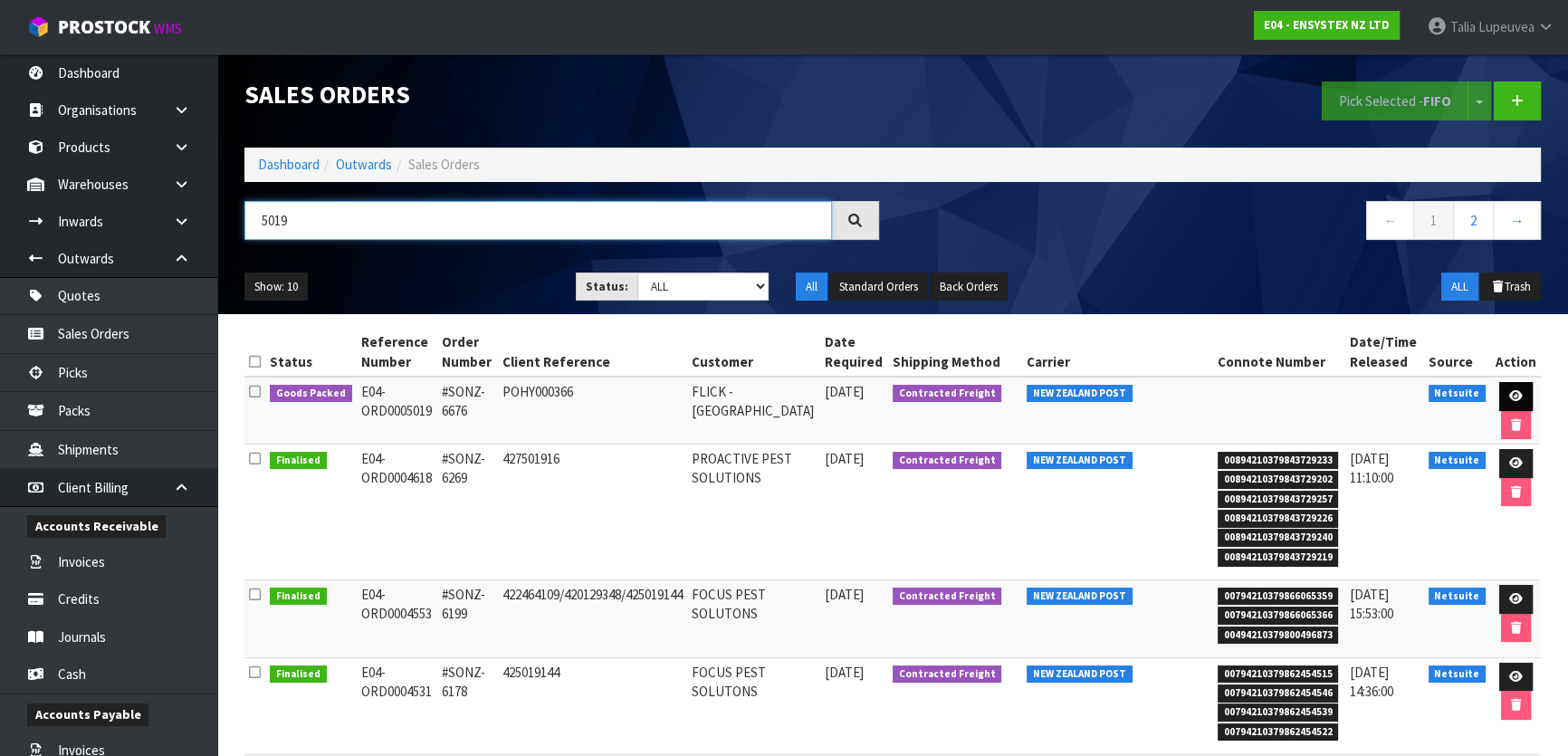
type input "5019"
click at [1509, 400] on icon at bounding box center [1516, 397] width 14 height 12
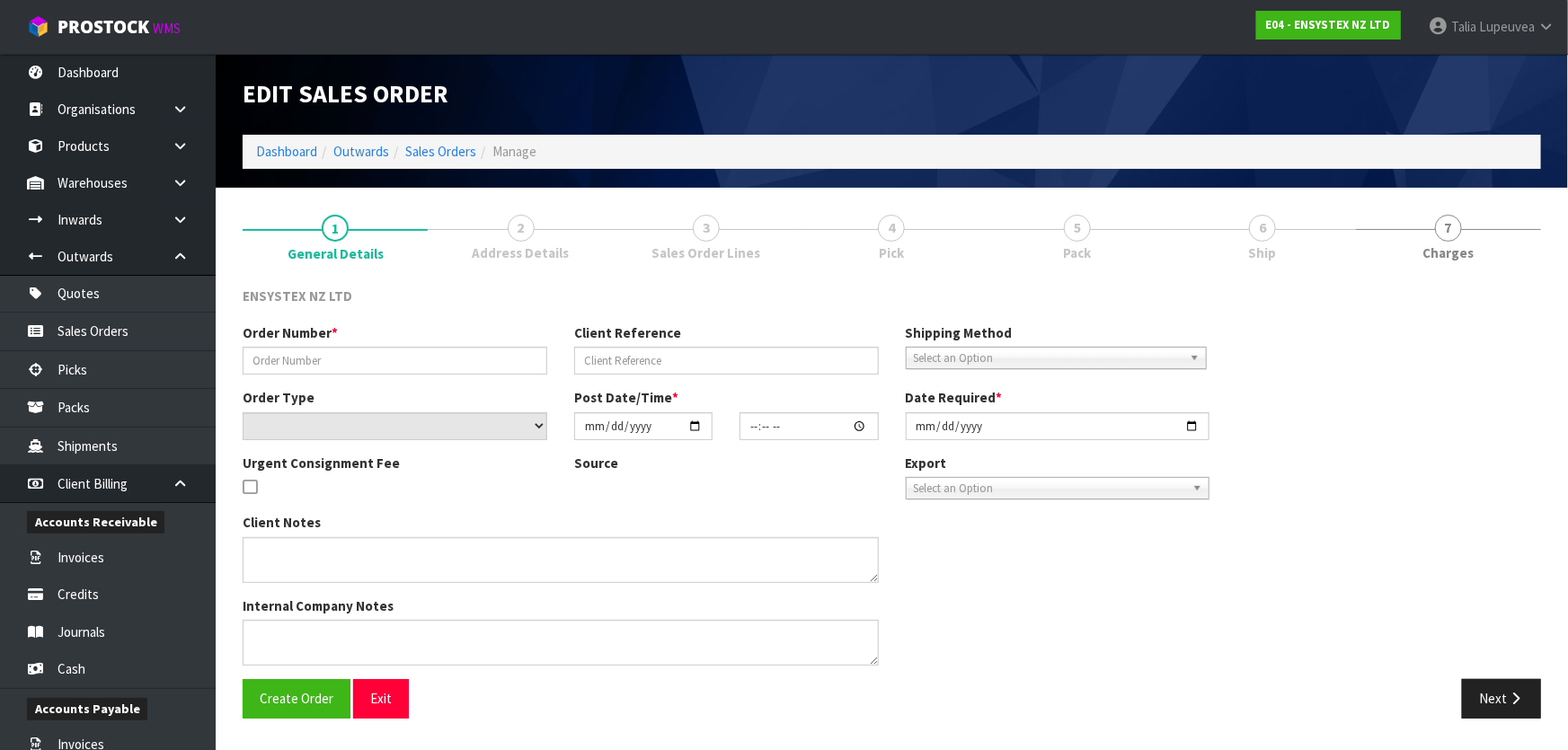
type input "#SONZ-6676"
type input "POHY000366"
select select "number:0"
type input "[DATE]"
type input "11:30:18.000"
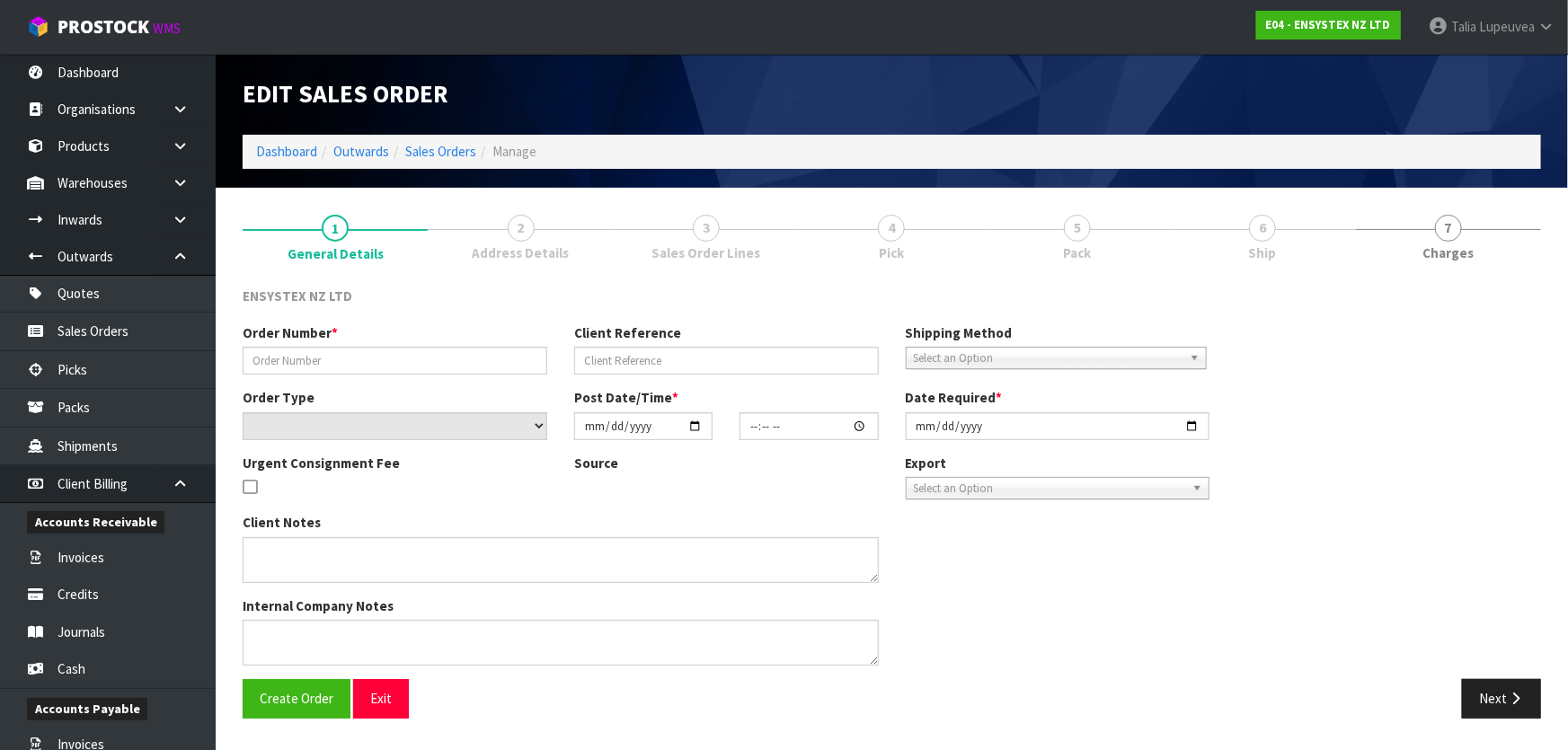
type input "[DATE]"
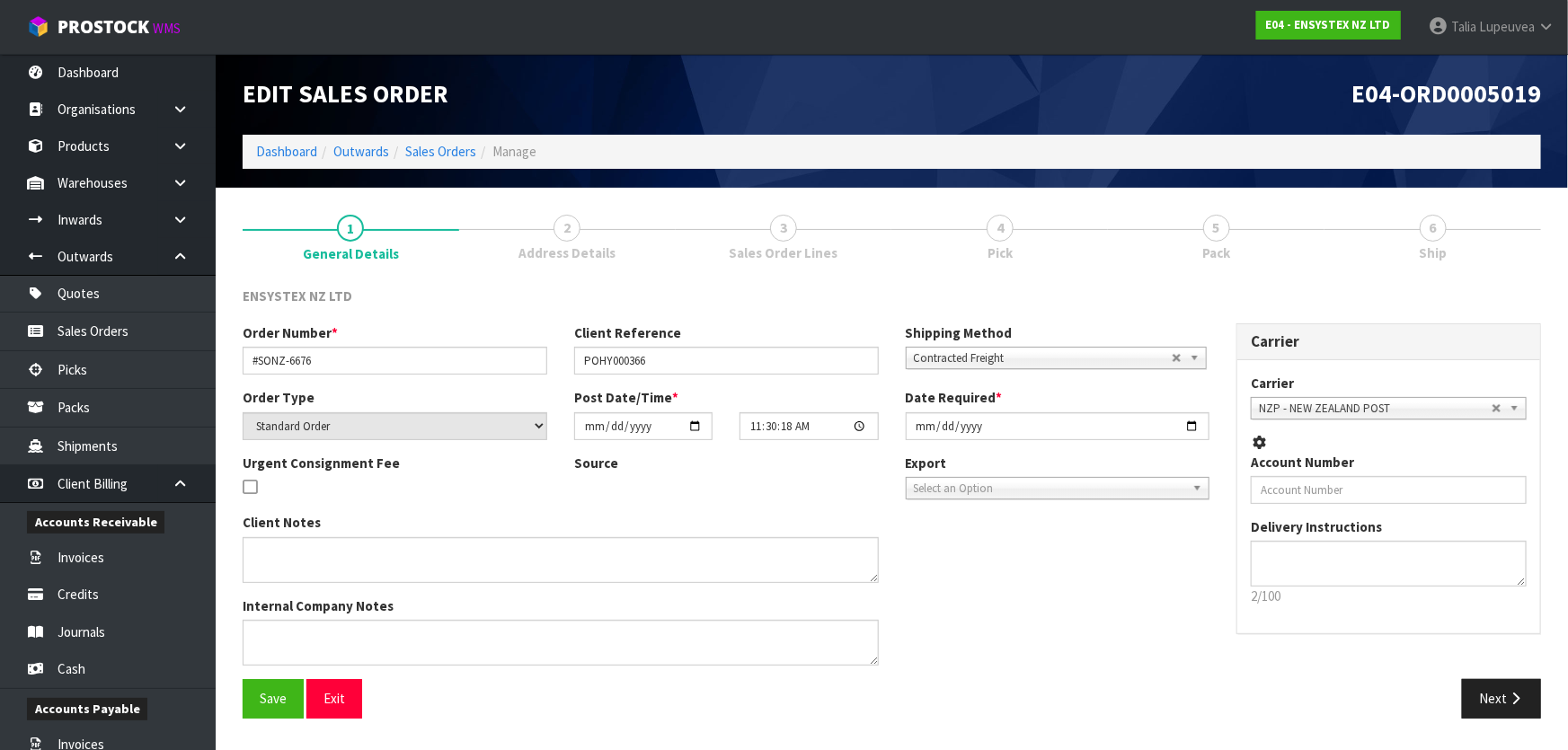
click at [1264, 251] on link "5 Pack" at bounding box center [1216, 237] width 216 height 71
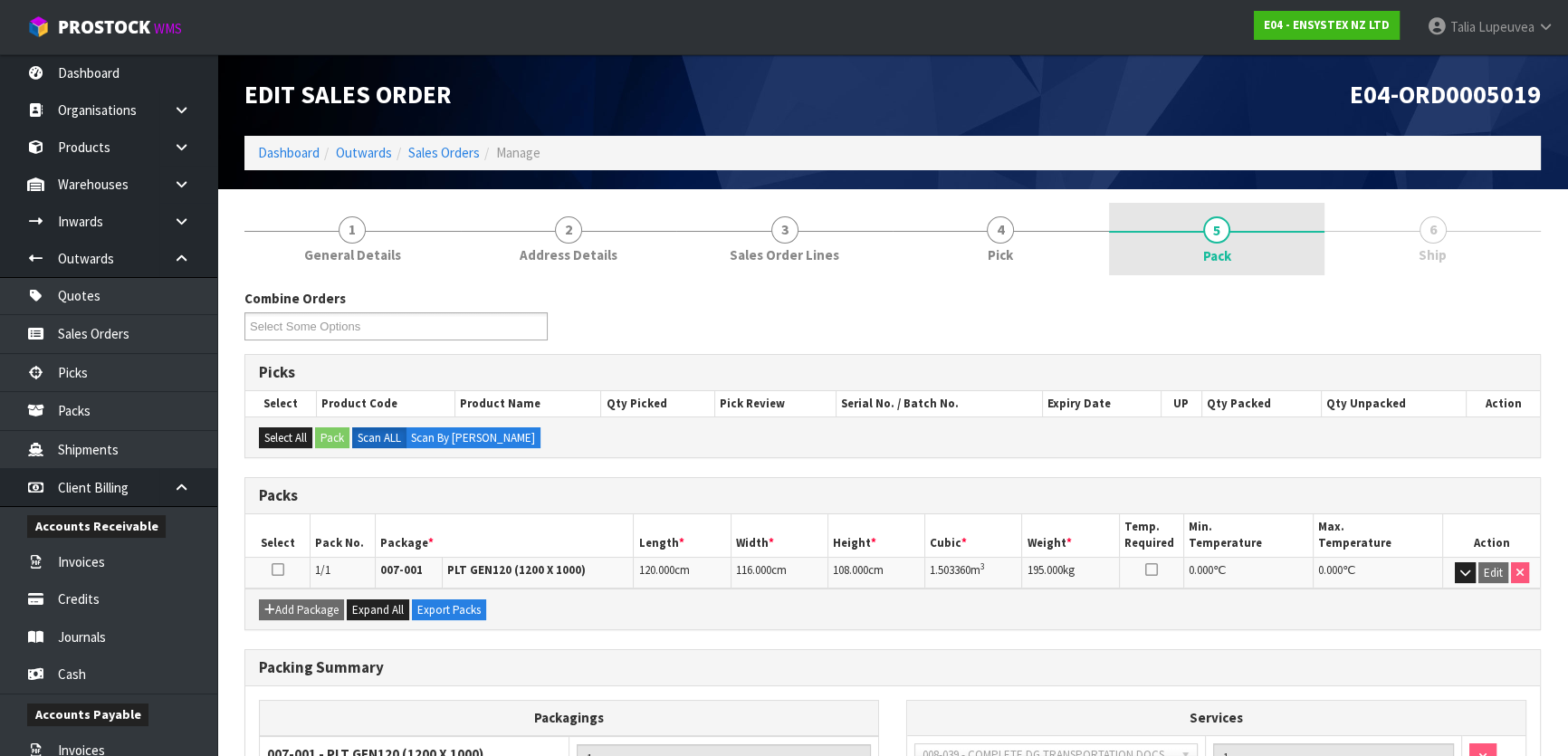
click at [1233, 232] on link "5 Pack" at bounding box center [1217, 240] width 216 height 73
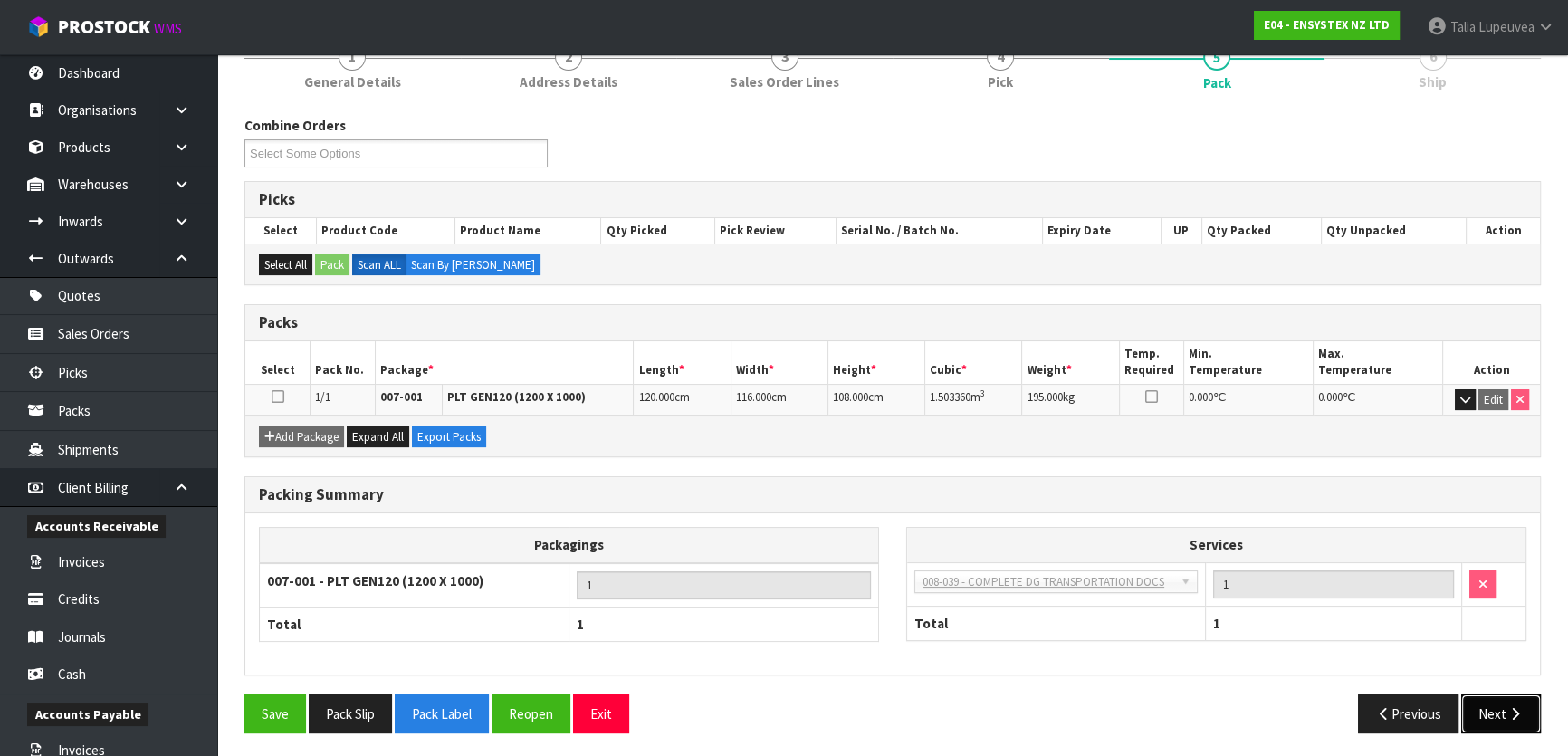
click at [1502, 718] on button "Next" at bounding box center [1500, 715] width 79 height 39
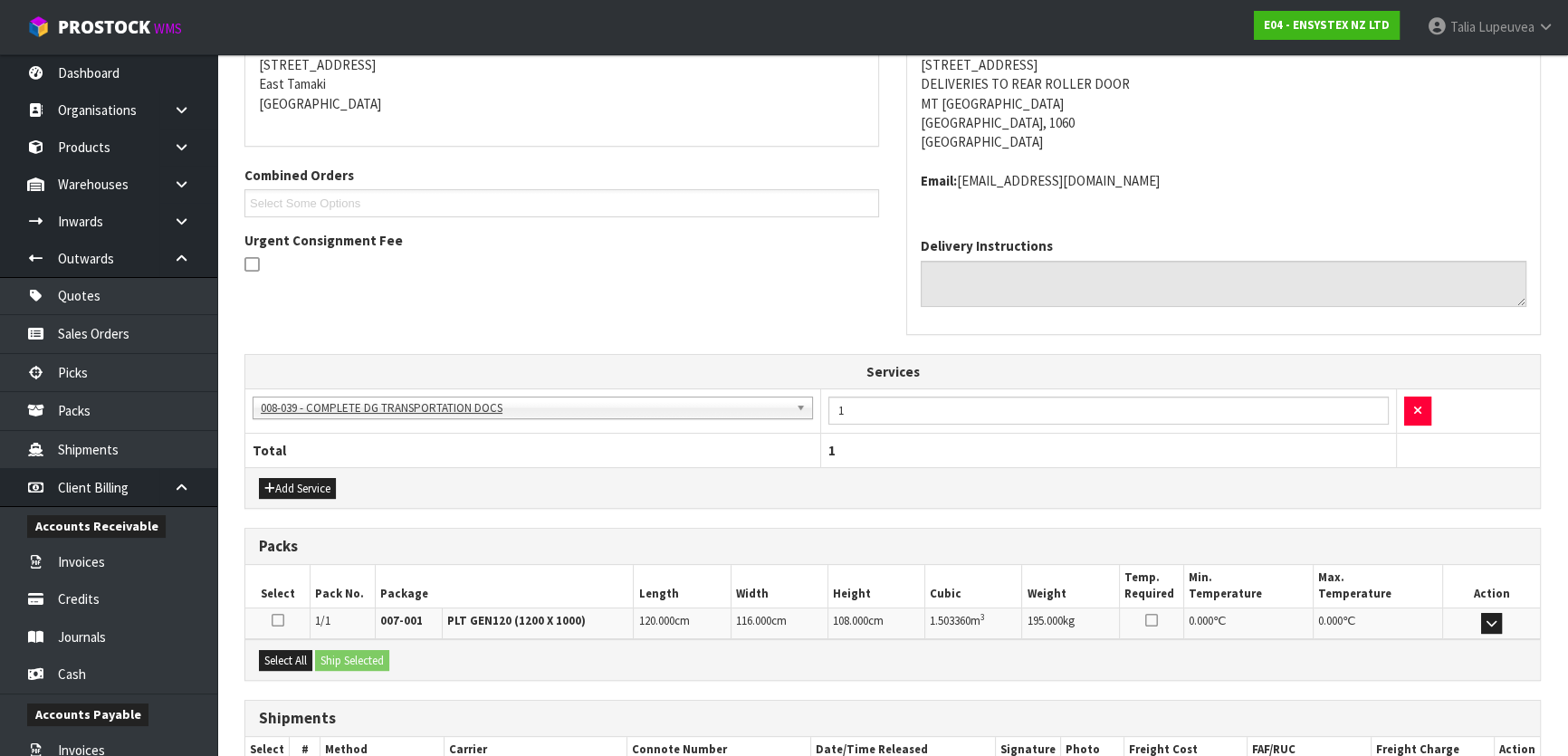
scroll to position [418, 0]
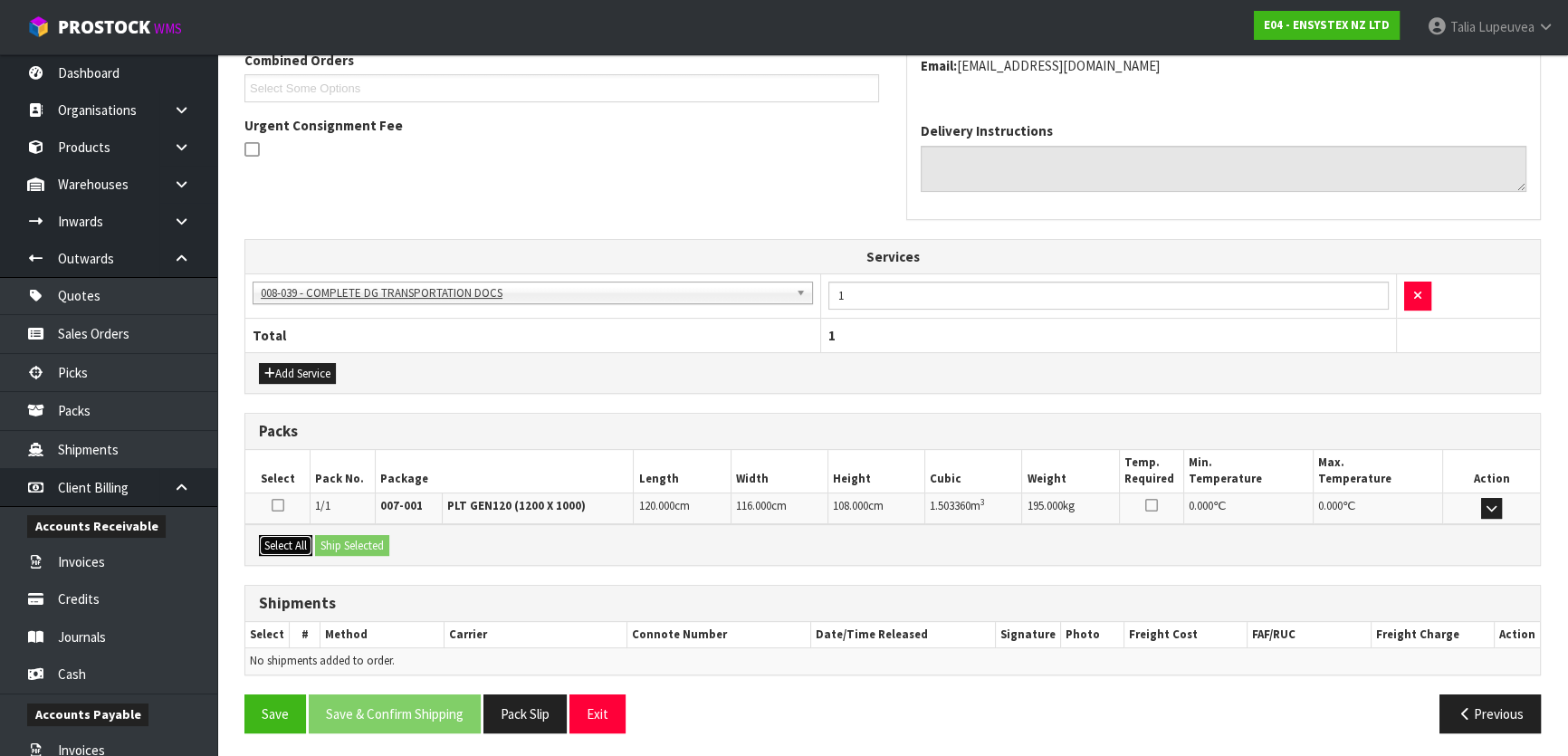
drag, startPoint x: 274, startPoint y: 536, endPoint x: 342, endPoint y: 545, distance: 68.6
click at [287, 542] on button "Select All" at bounding box center [286, 546] width 53 height 22
click at [345, 544] on button "Ship Selected" at bounding box center [352, 546] width 75 height 22
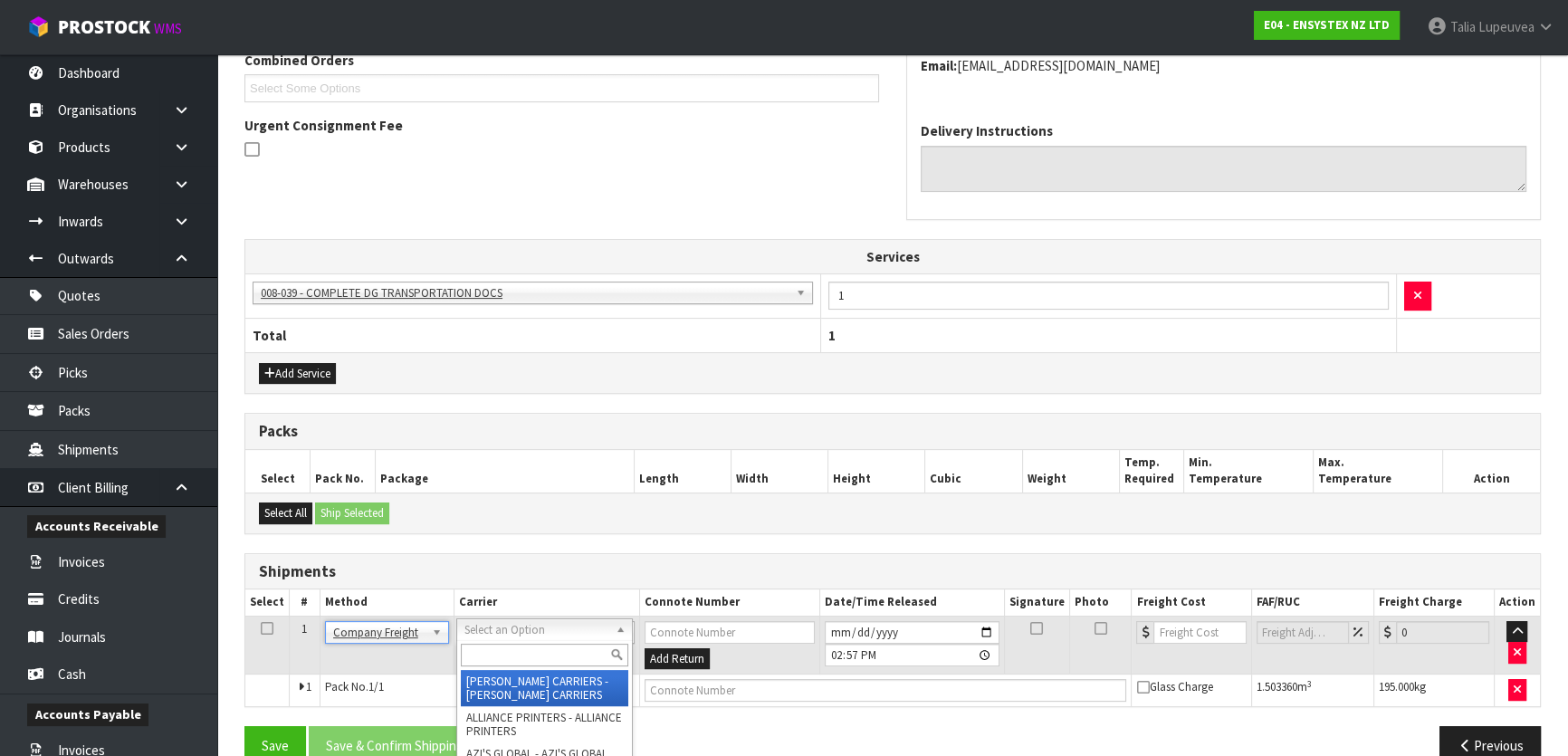
click at [503, 654] on input "text" at bounding box center [545, 655] width 168 height 23
type input "cwl"
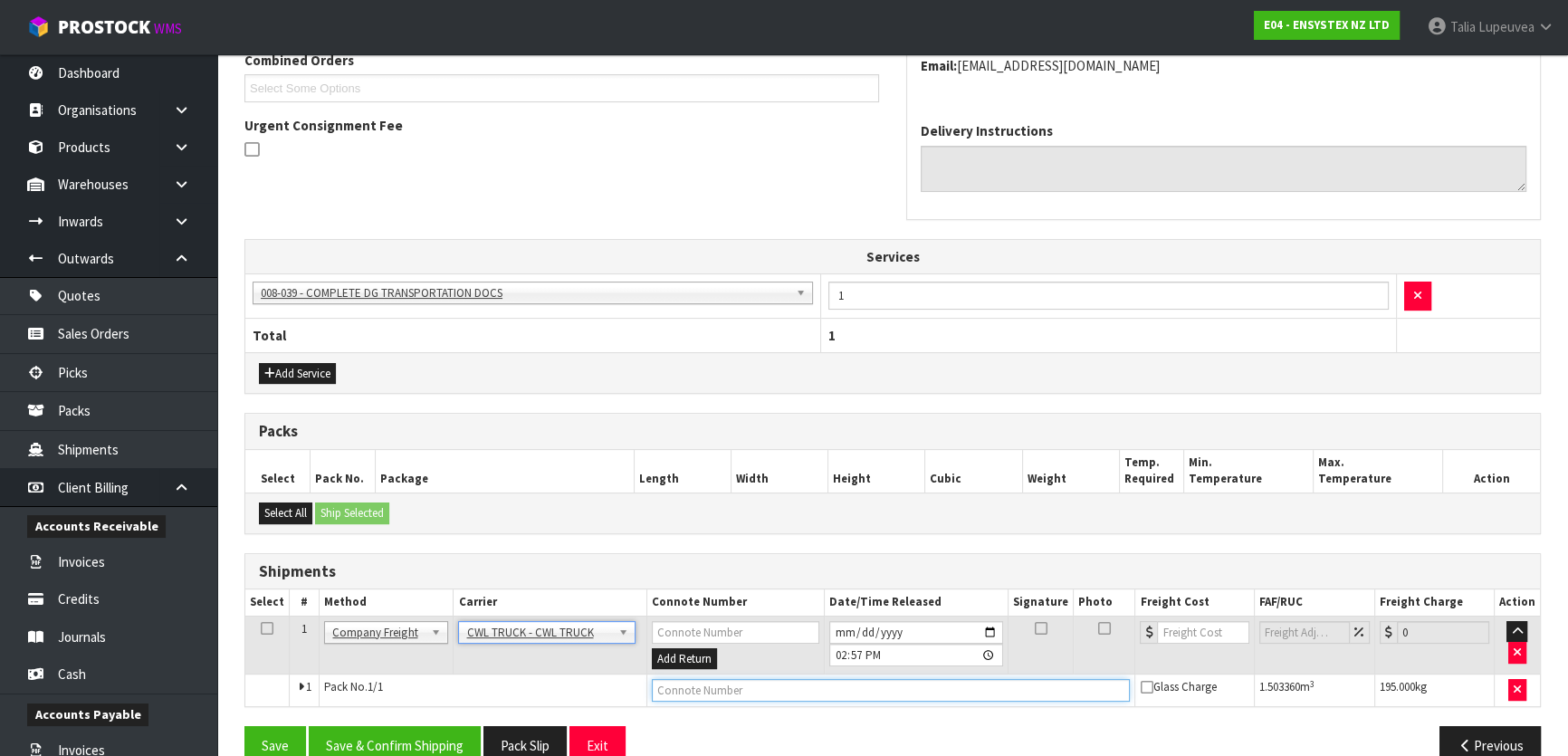
click at [681, 692] on input "text" at bounding box center [891, 690] width 479 height 23
type input "CWL TRUCK DELIVERY"
click at [993, 623] on input "[DATE]" at bounding box center [915, 632] width 174 height 23
type input "2025-08-27"
click at [414, 733] on button "Save & Confirm Shipping" at bounding box center [394, 746] width 172 height 39
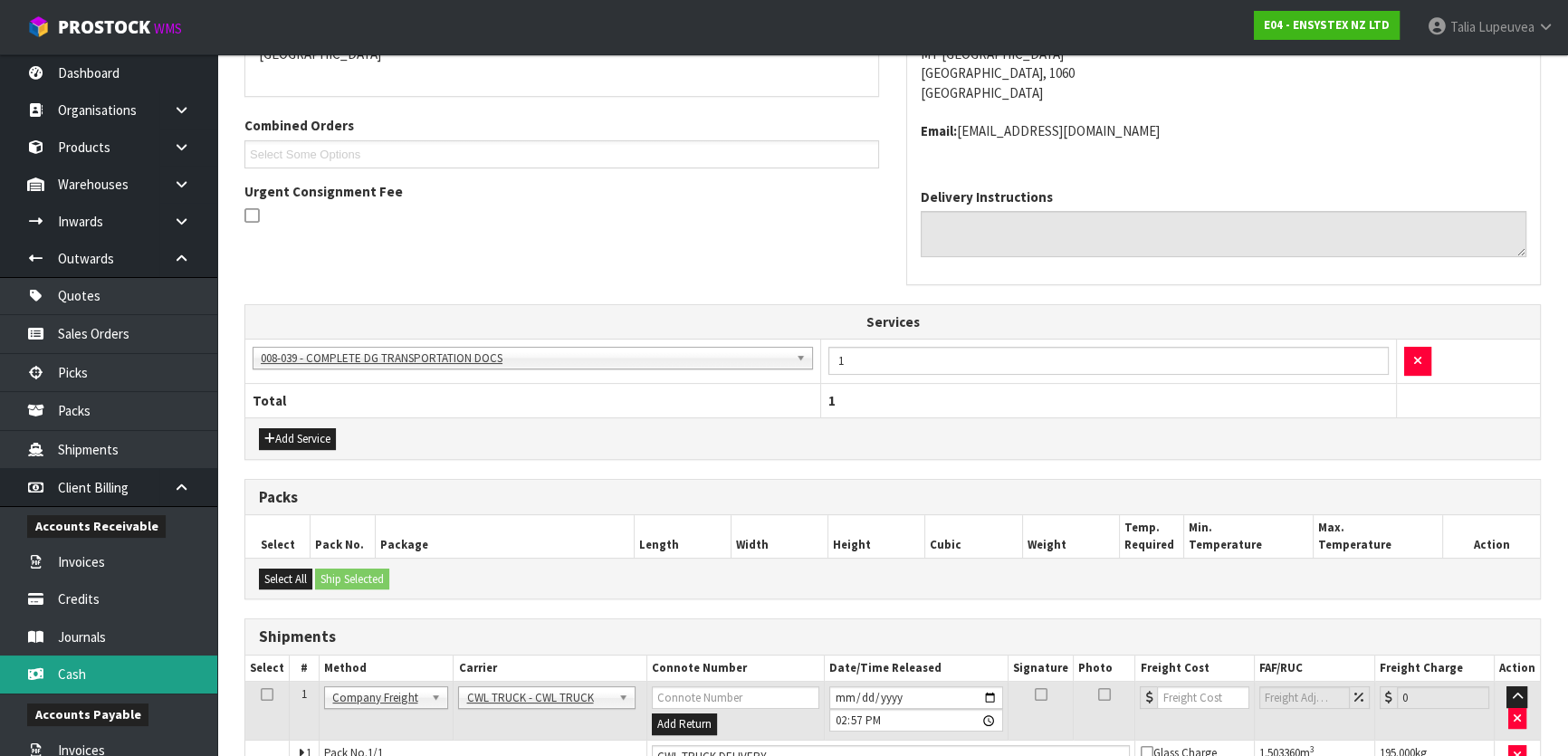
scroll to position [0, 0]
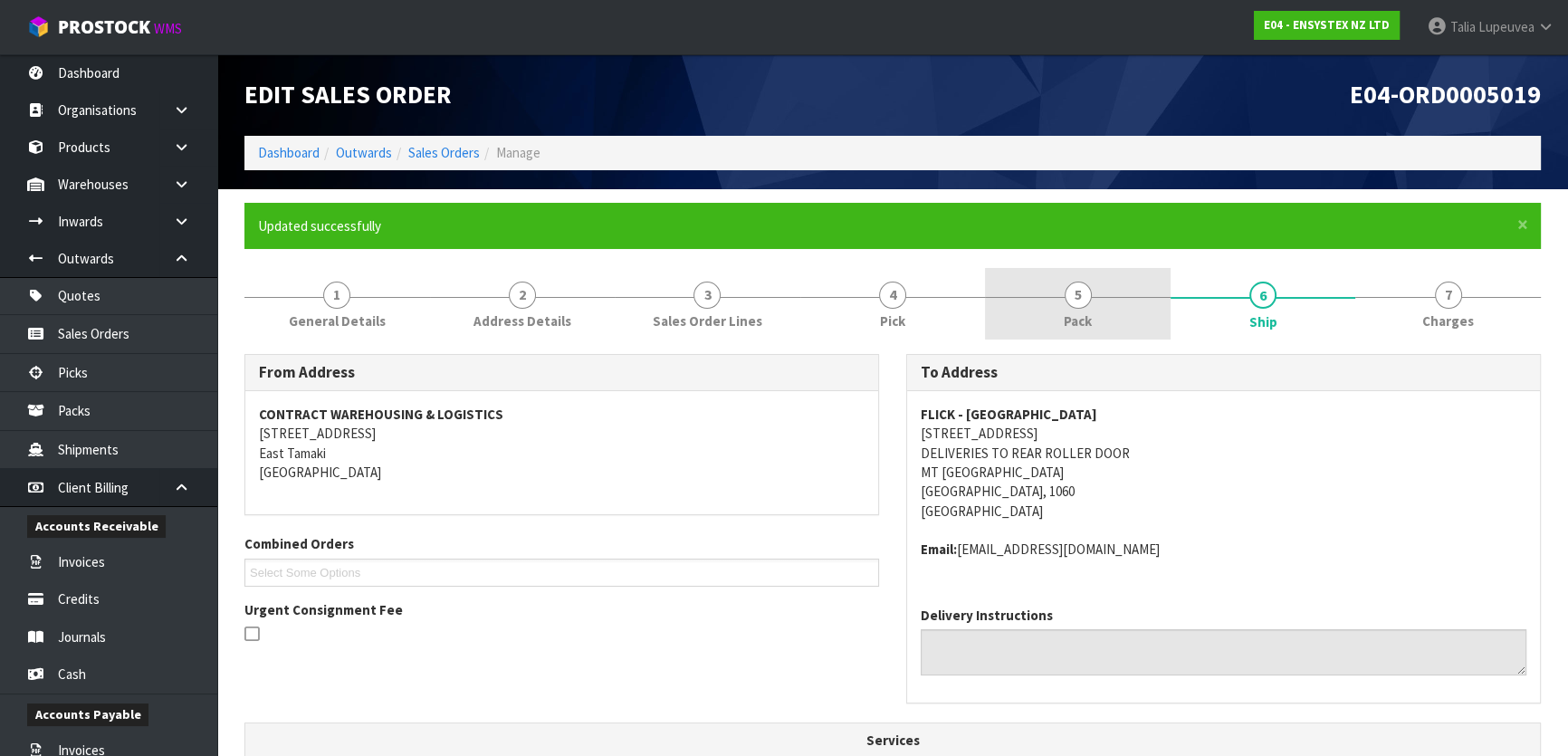
click at [1086, 318] on span "Pack" at bounding box center [1077, 320] width 28 height 19
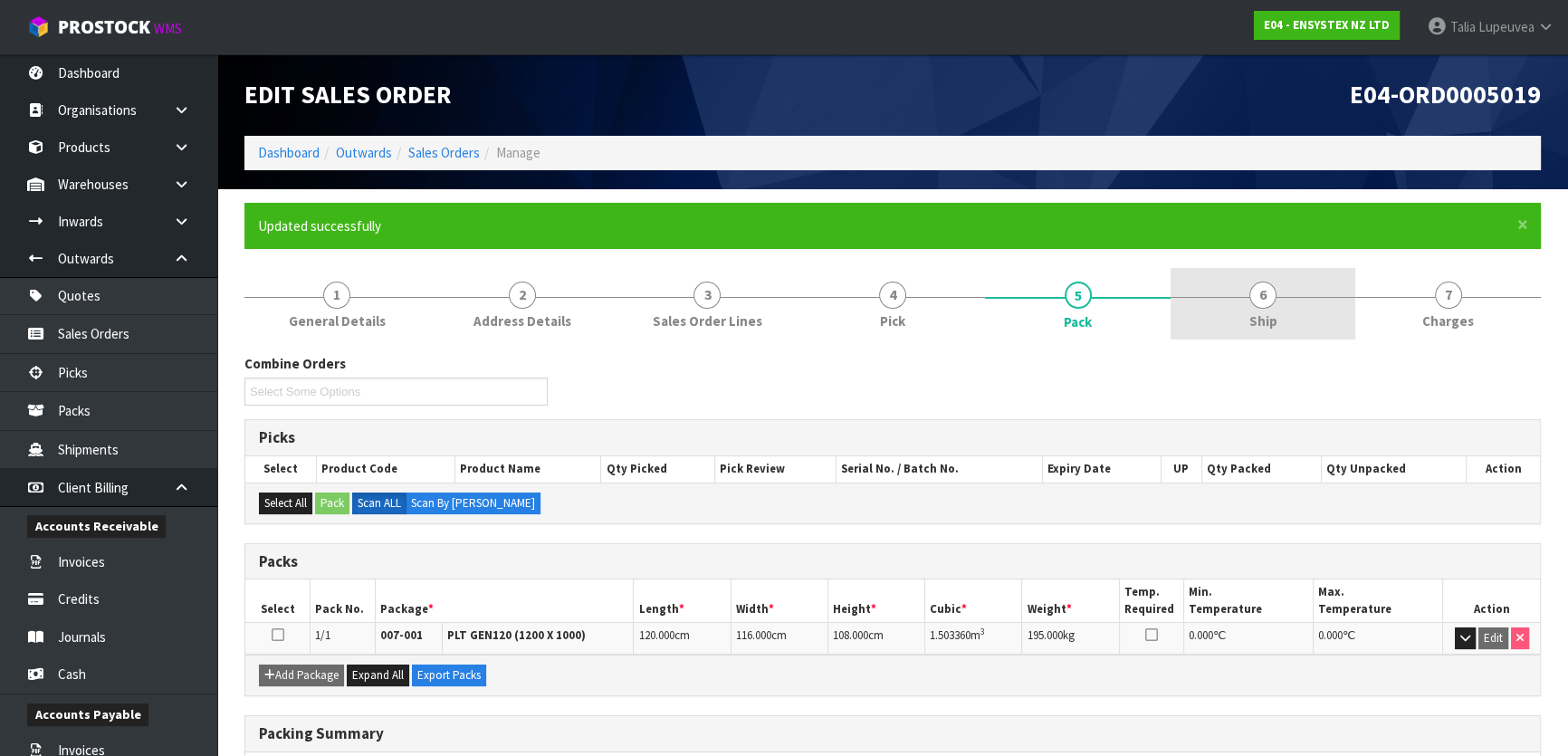
drag, startPoint x: 1268, startPoint y: 311, endPoint x: 1227, endPoint y: 311, distance: 41.0
click at [1268, 311] on span "Ship" at bounding box center [1263, 320] width 28 height 19
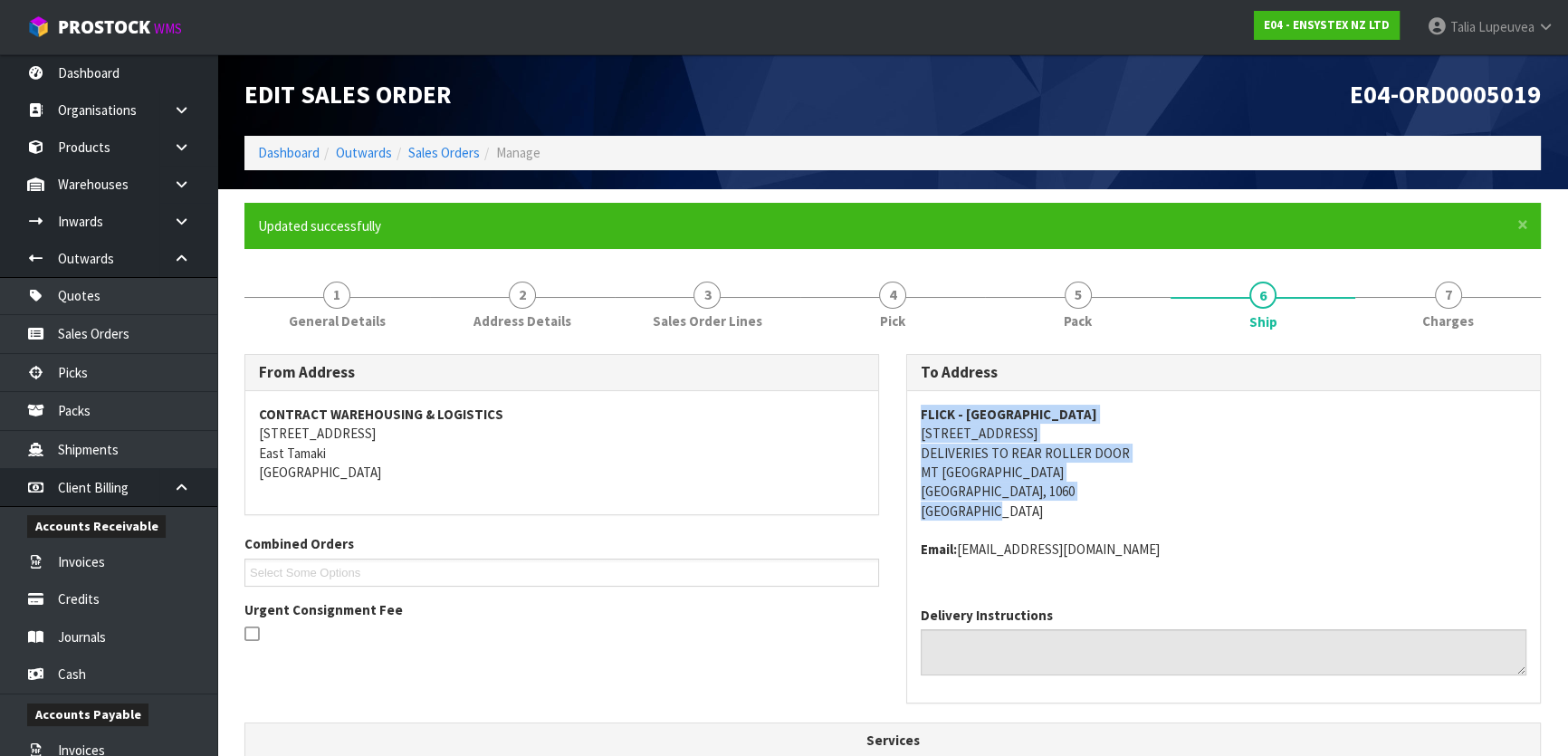
drag, startPoint x: 918, startPoint y: 410, endPoint x: 1077, endPoint y: 508, distance: 186.8
click at [1077, 508] on div "FLICK - AUCKLAND 38 VESTEY DRIVE DELIVERIES TO REAR ROLLER DOOR MT WELLINGTON A…" at bounding box center [1223, 492] width 633 height 201
copy address "FLICK - AUCKLAND 38 VESTEY DRIVE DELIVERIES TO REAR ROLLER DOOR MT WELLINGTON A…"
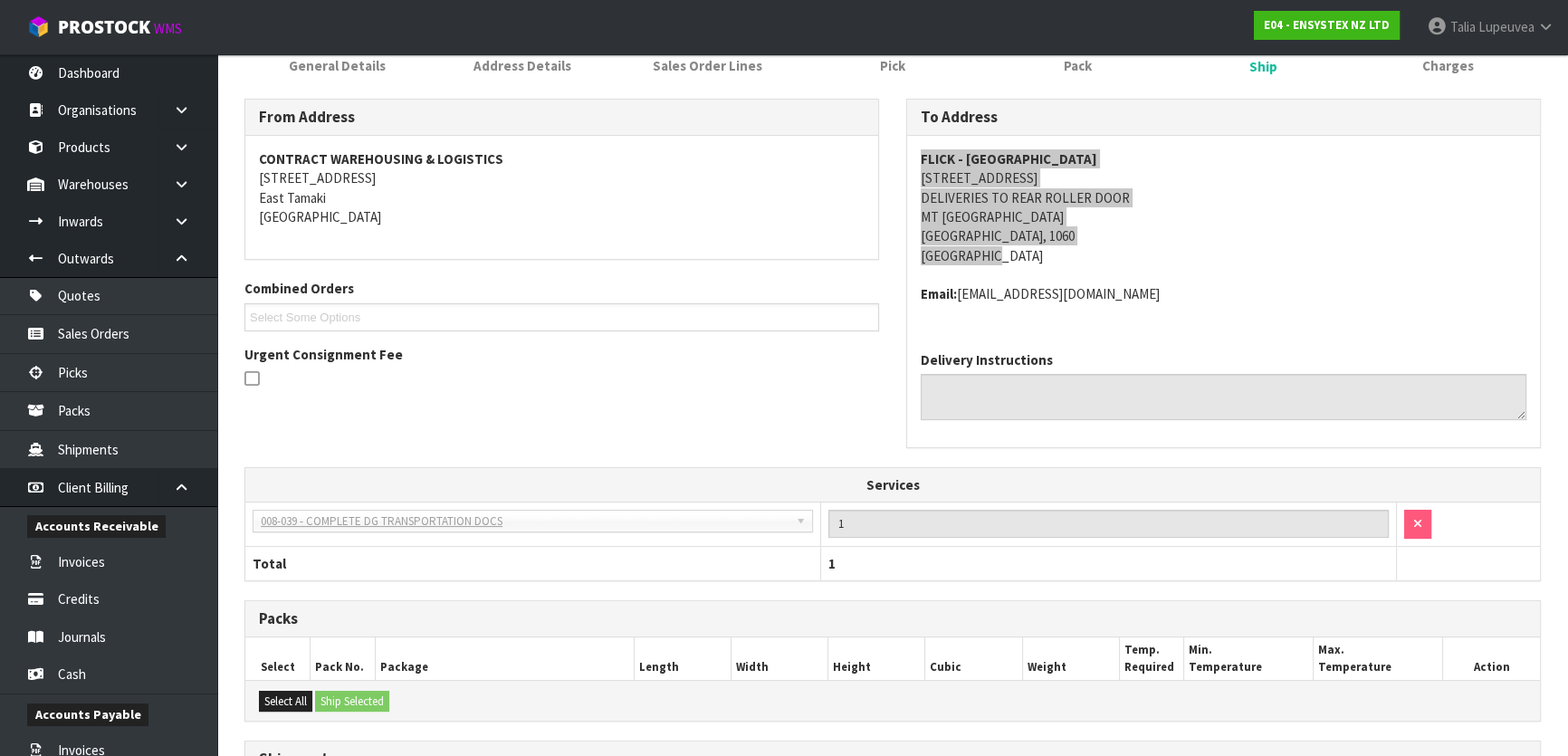
scroll to position [472, 0]
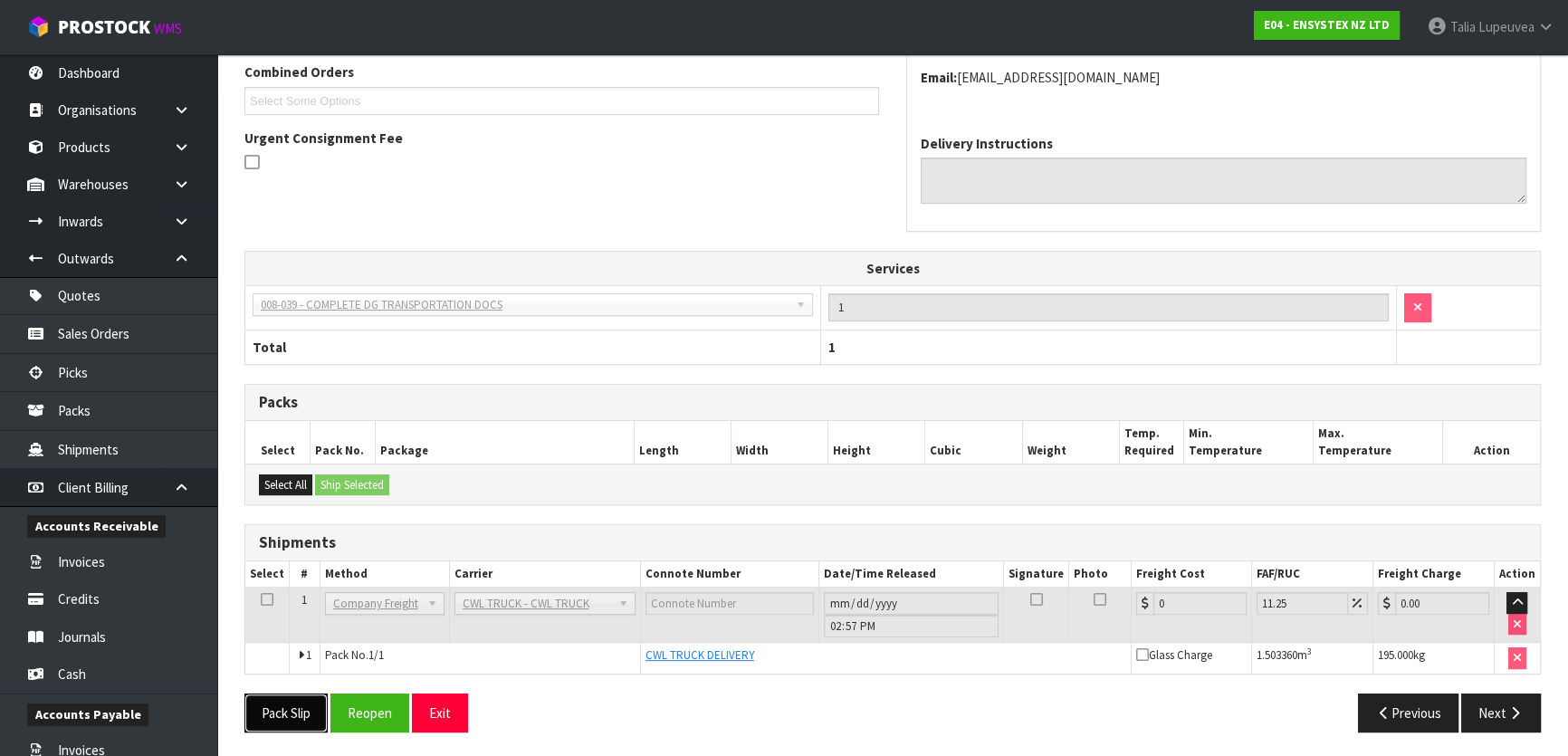
click at [287, 705] on button "Pack Slip" at bounding box center [286, 714] width 83 height 39
